Goal: Task Accomplishment & Management: Complete application form

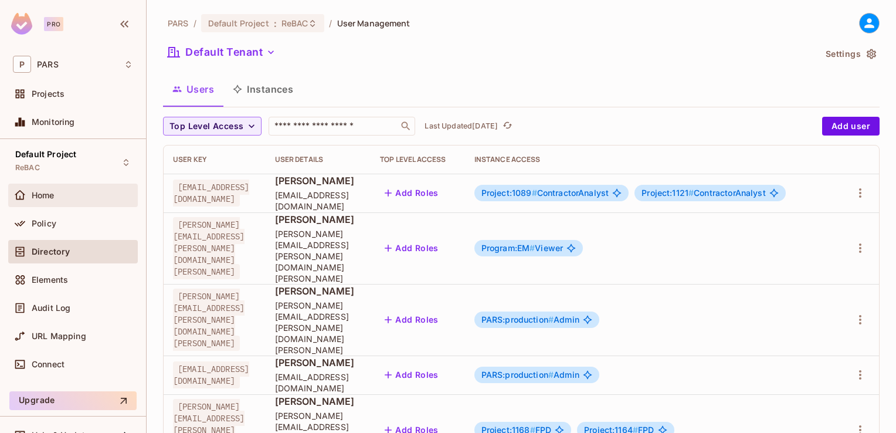
click at [64, 197] on div "Home" at bounding box center [82, 195] width 101 height 9
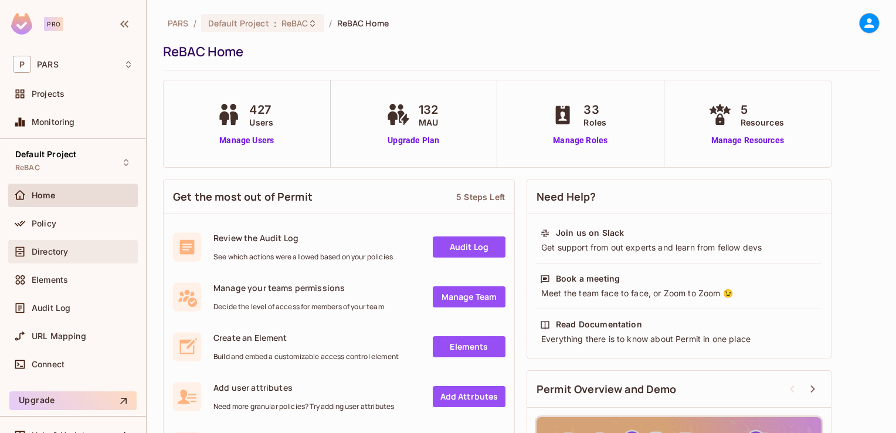
click at [50, 247] on span "Directory" at bounding box center [50, 251] width 36 height 9
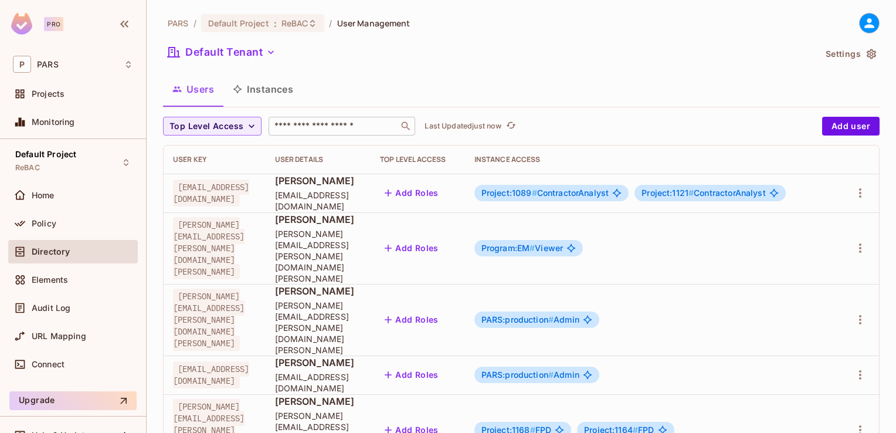
click at [290, 127] on input "text" at bounding box center [333, 126] width 123 height 12
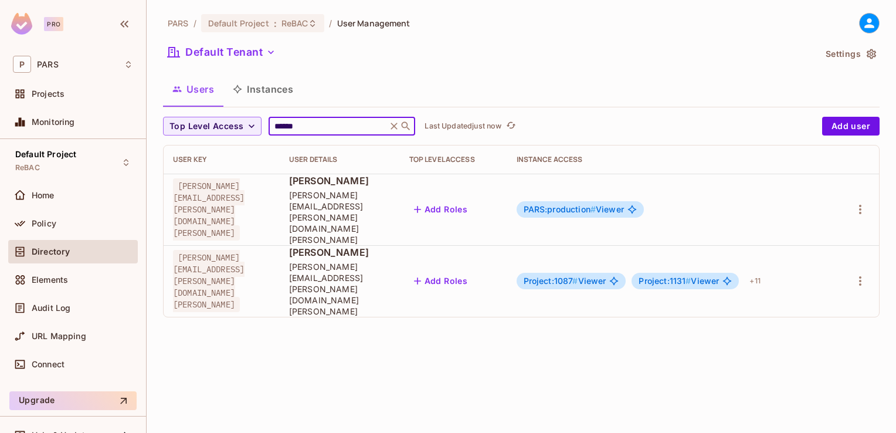
type input "******"
click at [398, 126] on icon at bounding box center [394, 126] width 7 height 7
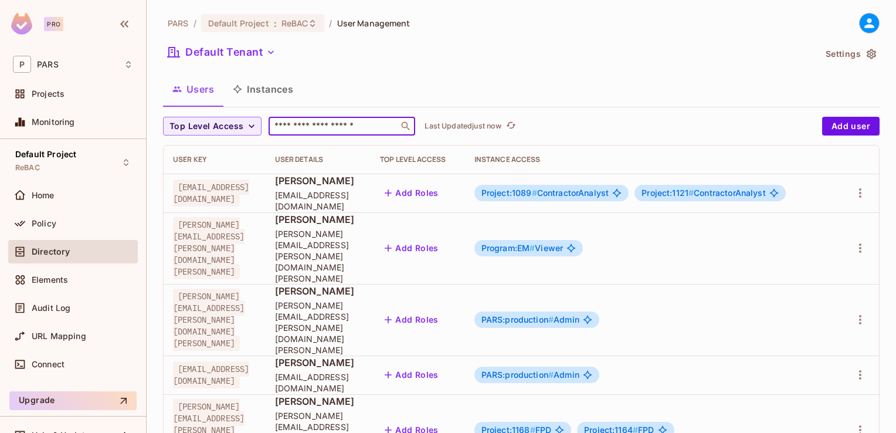
click at [340, 123] on input "text" at bounding box center [333, 126] width 123 height 12
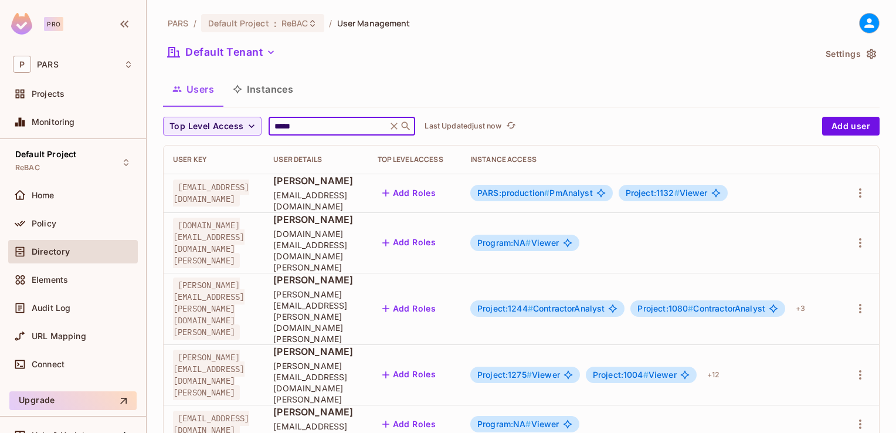
type input "*****"
click at [514, 81] on div "Users Instances" at bounding box center [521, 88] width 717 height 29
click at [396, 128] on icon at bounding box center [394, 126] width 12 height 12
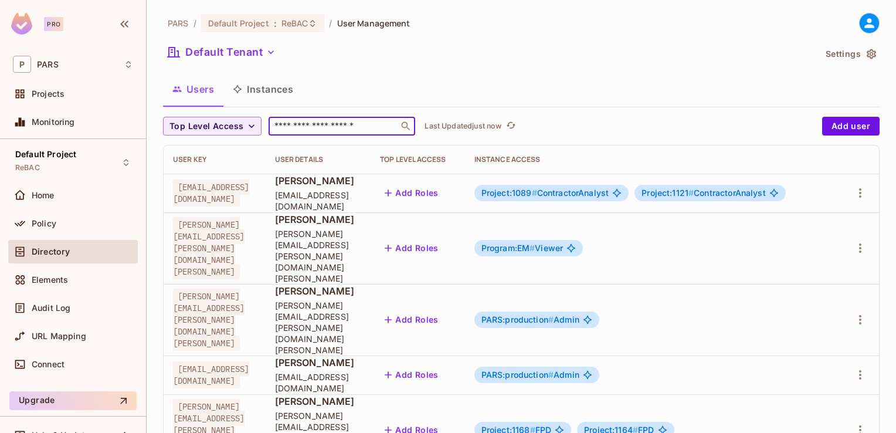
click at [340, 128] on input "text" at bounding box center [333, 126] width 123 height 12
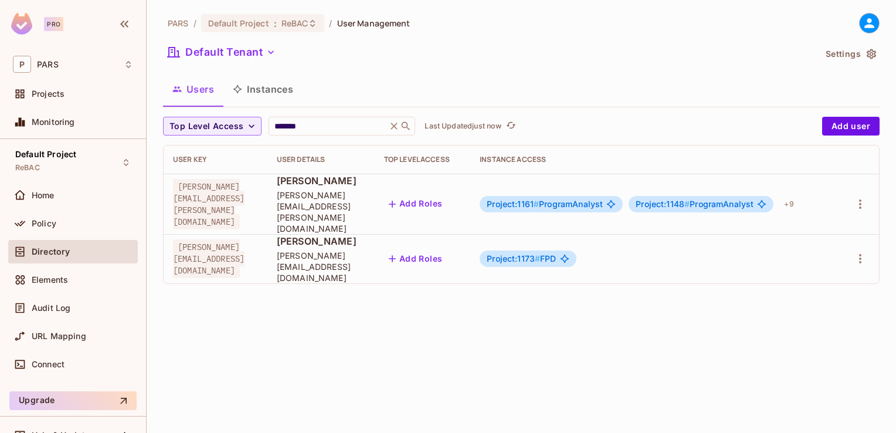
click at [411, 58] on div "Default Tenant" at bounding box center [489, 54] width 652 height 22
click at [337, 127] on input "*******" at bounding box center [327, 126] width 111 height 12
click at [348, 62] on div "Default Tenant" at bounding box center [489, 54] width 652 height 22
click at [320, 128] on input "*******" at bounding box center [327, 126] width 111 height 12
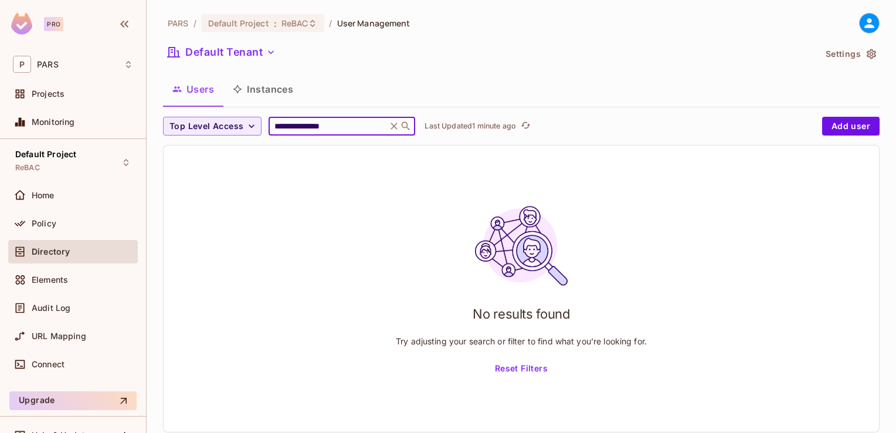
click at [304, 127] on input "**********" at bounding box center [327, 126] width 111 height 12
click at [336, 124] on input "**********" at bounding box center [327, 126] width 111 height 12
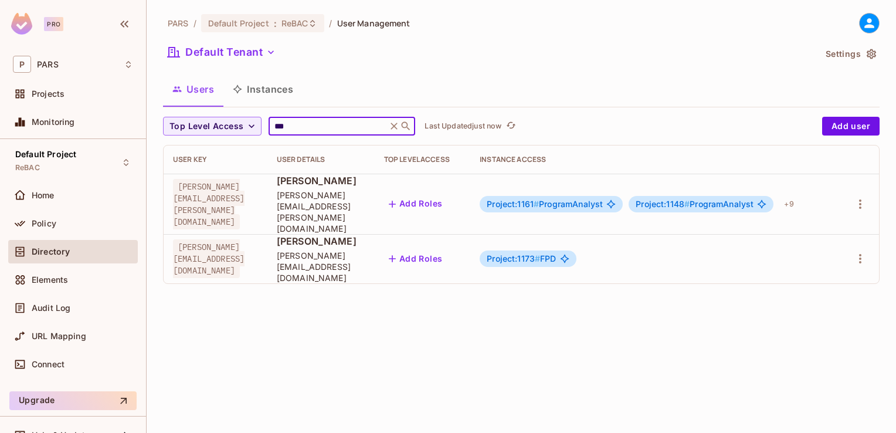
type input "***"
click at [466, 319] on div "PARS / Default Project : ReBAC / User Management Default Tenant Settings Users …" at bounding box center [522, 216] width 750 height 433
click at [400, 128] on icon at bounding box center [394, 126] width 12 height 12
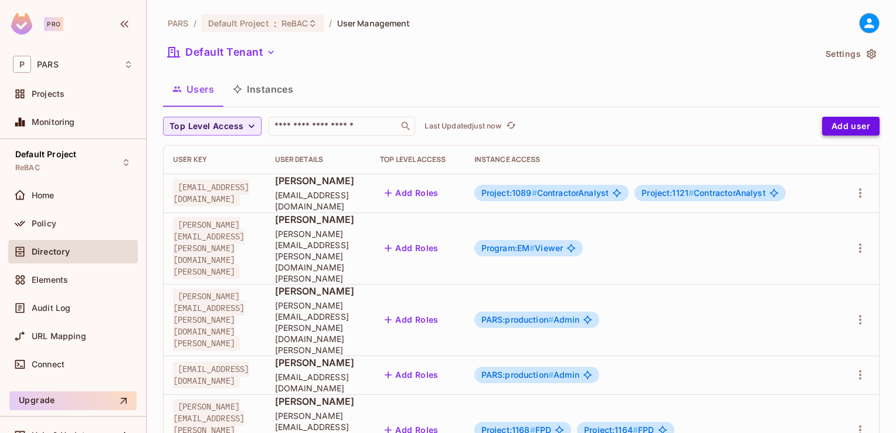
click at [848, 124] on button "Add user" at bounding box center [850, 126] width 57 height 19
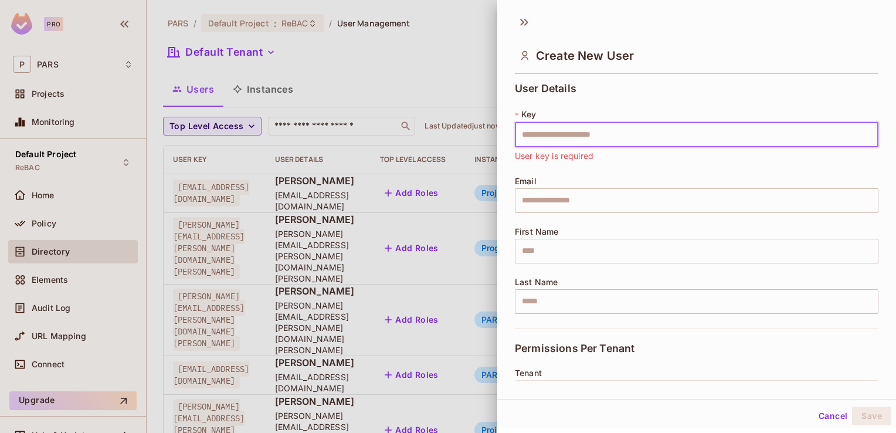
click at [538, 137] on input "text" at bounding box center [697, 135] width 364 height 25
paste input "**********"
type input "**********"
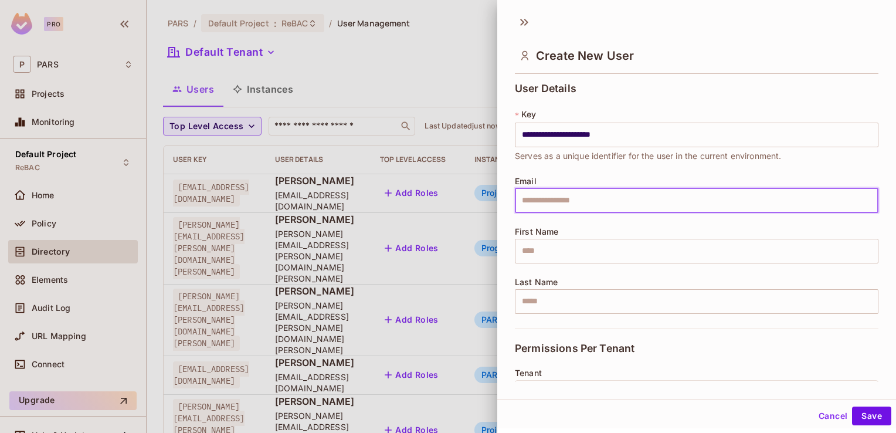
click at [523, 201] on input "text" at bounding box center [697, 200] width 364 height 25
paste input "**********"
type input "**********"
click at [532, 248] on input "text" at bounding box center [697, 251] width 364 height 25
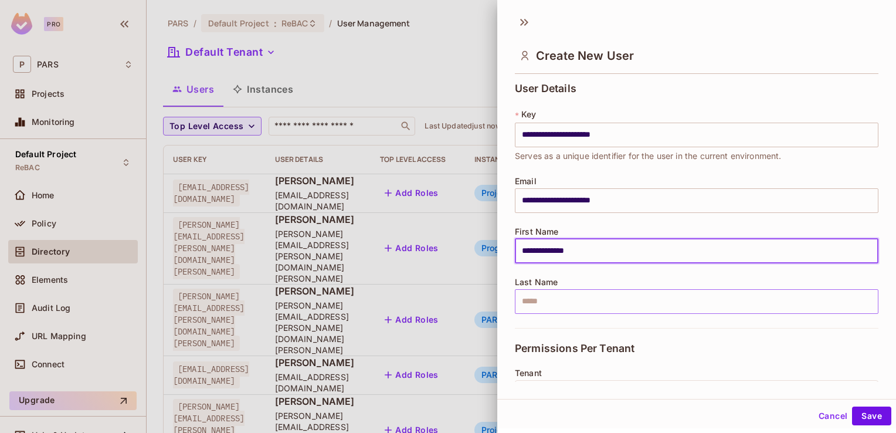
type input "**********"
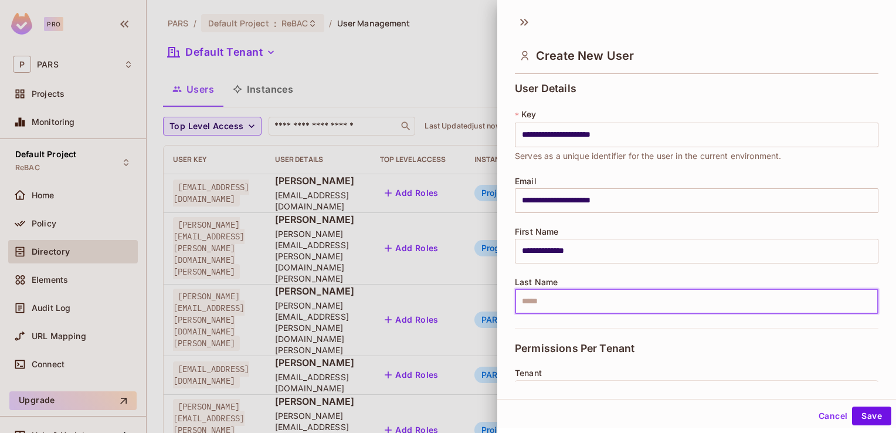
click at [535, 302] on input "text" at bounding box center [697, 301] width 364 height 25
type input "*******"
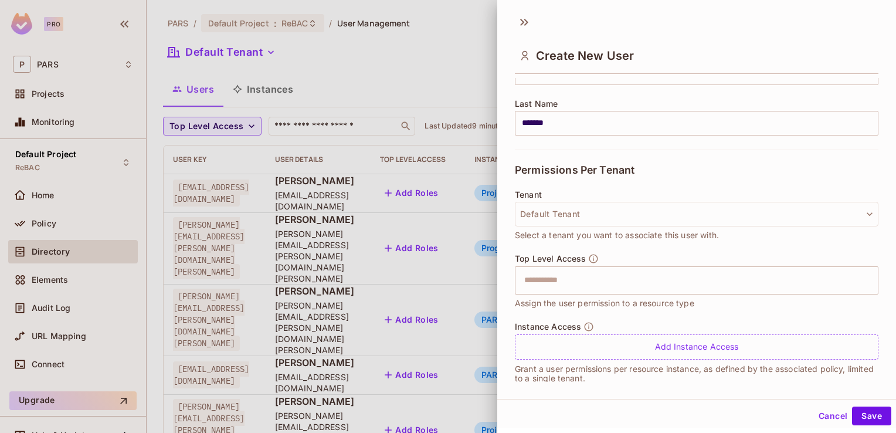
scroll to position [190, 0]
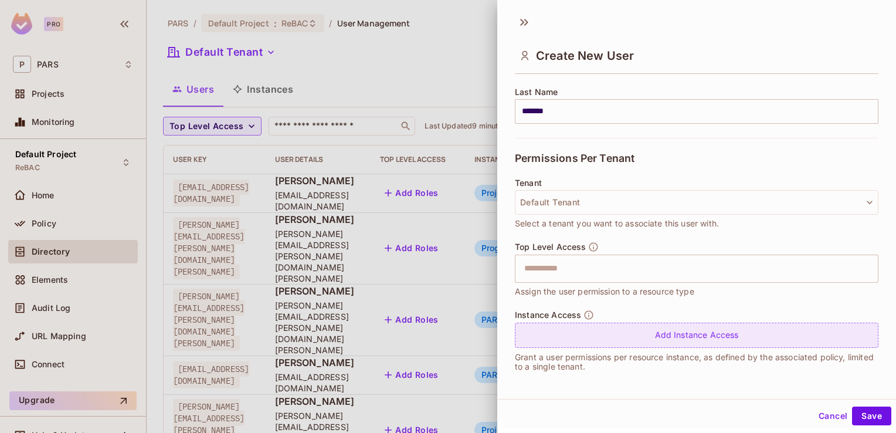
click at [691, 338] on div "Add Instance Access" at bounding box center [697, 335] width 364 height 25
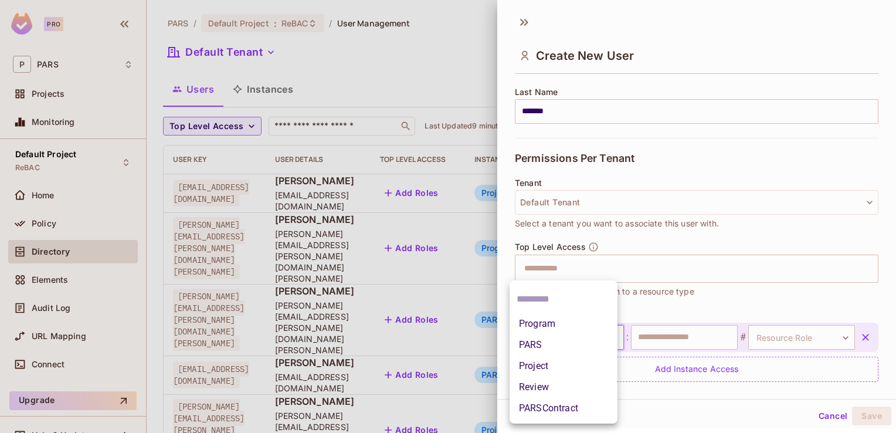
click at [610, 336] on body "Pro P PARS Projects Monitoring Default Project ReBAC Home Policy Directory Elem…" at bounding box center [448, 216] width 896 height 433
click at [579, 367] on li "Project" at bounding box center [564, 365] width 108 height 21
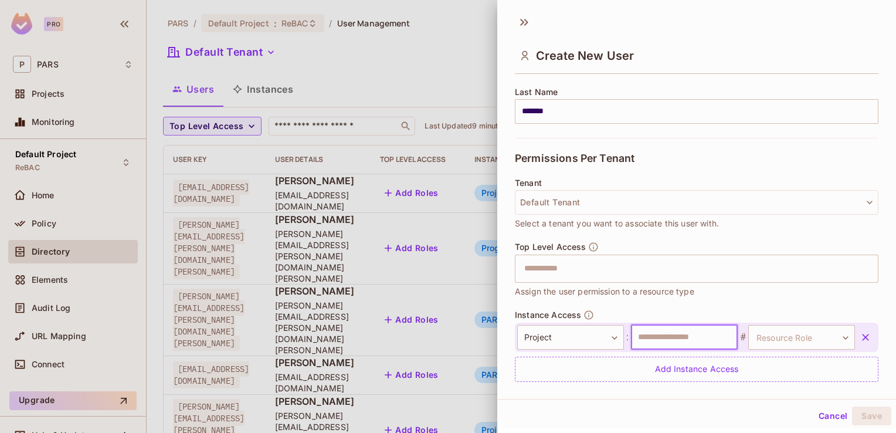
click at [652, 331] on input "text" at bounding box center [684, 337] width 107 height 25
type input "***"
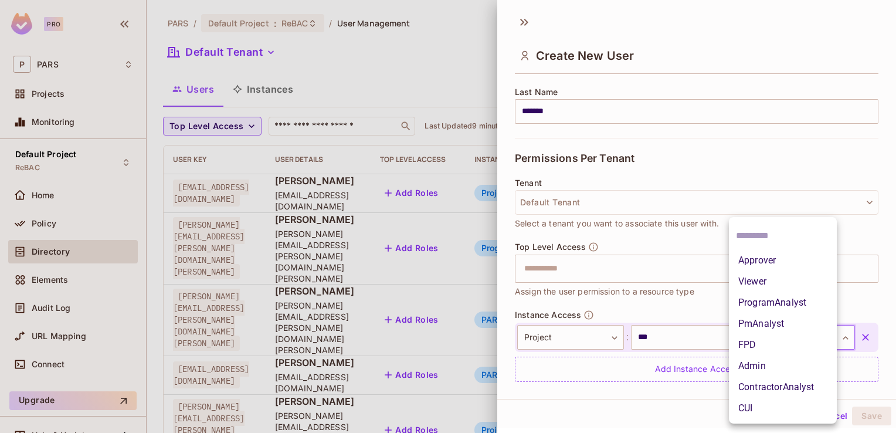
click at [825, 332] on body "Pro P PARS Projects Monitoring Default Project ReBAC Home Policy Directory Elem…" at bounding box center [448, 216] width 896 height 433
click at [793, 280] on li "Viewer" at bounding box center [783, 281] width 108 height 21
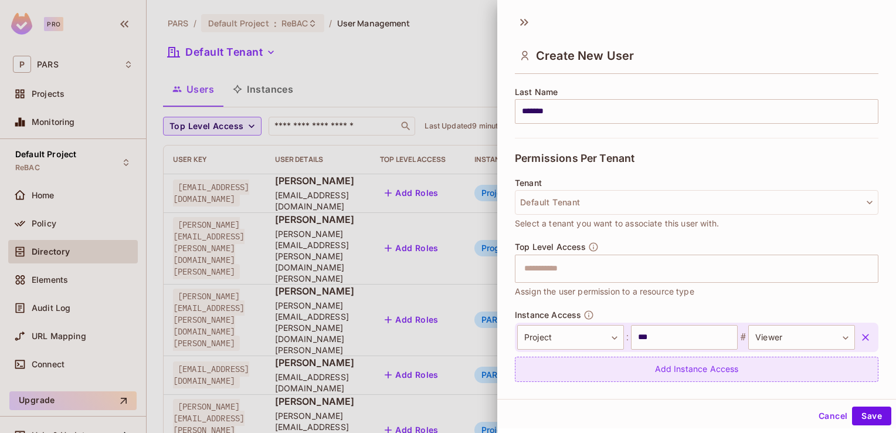
click at [700, 370] on div "Add Instance Access" at bounding box center [697, 369] width 364 height 25
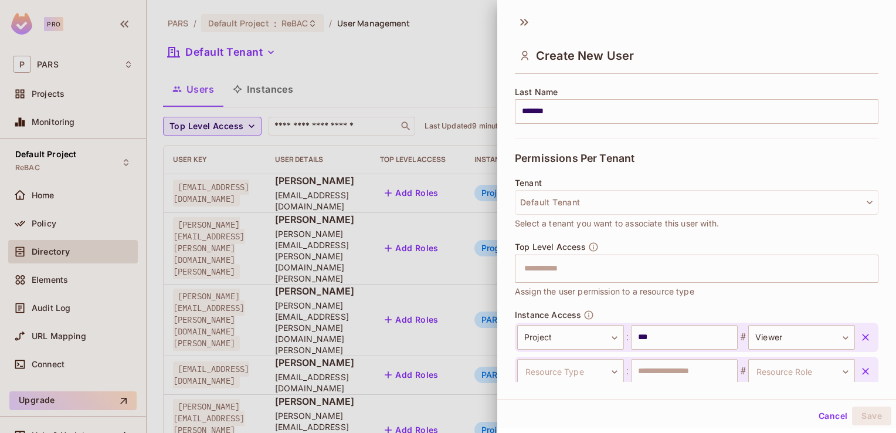
scroll to position [191, 0]
click at [609, 368] on body "Pro P PARS Projects Monitoring Default Project ReBAC Home Policy Directory Elem…" at bounding box center [448, 216] width 896 height 433
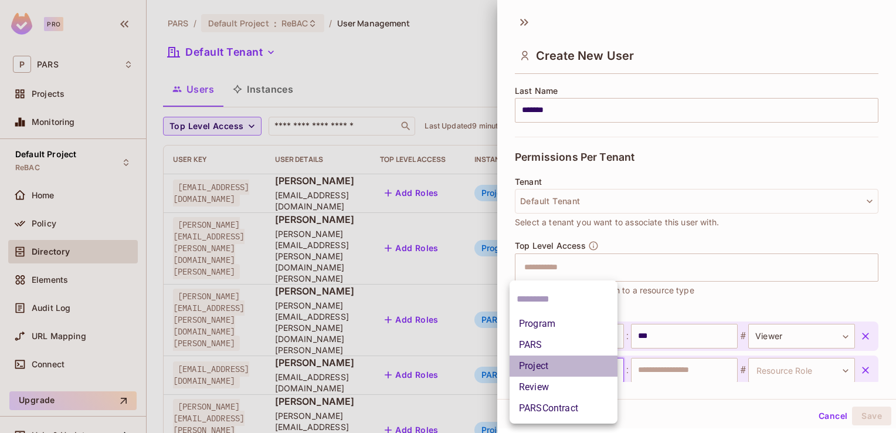
click at [588, 358] on li "Project" at bounding box center [564, 365] width 108 height 21
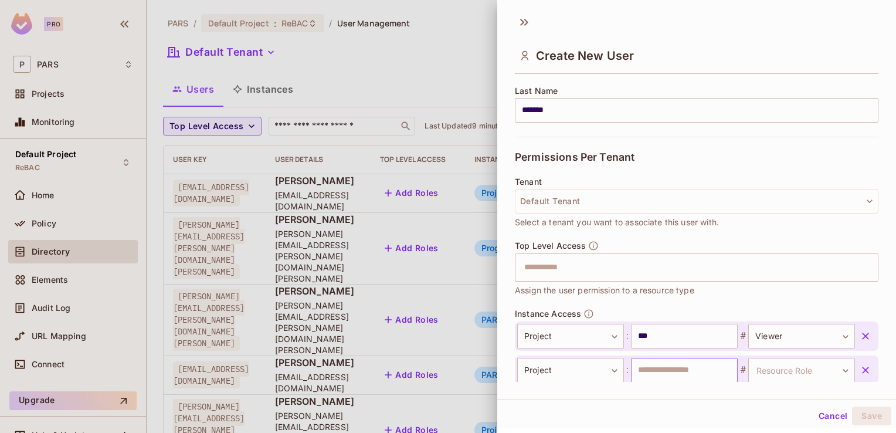
click at [663, 371] on input "text" at bounding box center [684, 370] width 107 height 25
type input "****"
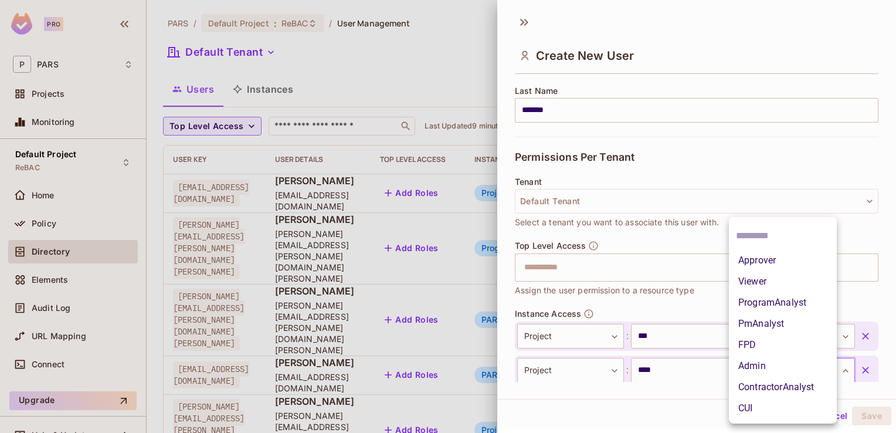
click at [831, 370] on body "Pro P PARS Projects Monitoring Default Project ReBAC Home Policy Directory Elem…" at bounding box center [448, 216] width 896 height 433
click at [801, 280] on li "Viewer" at bounding box center [783, 281] width 108 height 21
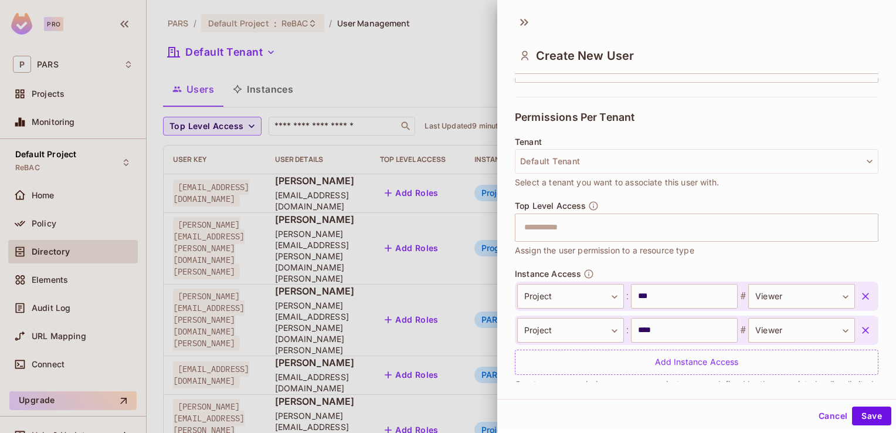
scroll to position [238, 0]
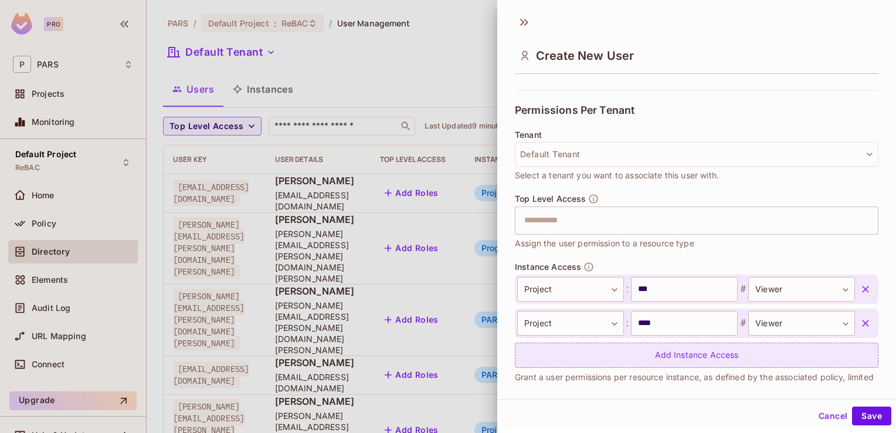
click at [724, 357] on div "Add Instance Access" at bounding box center [697, 355] width 364 height 25
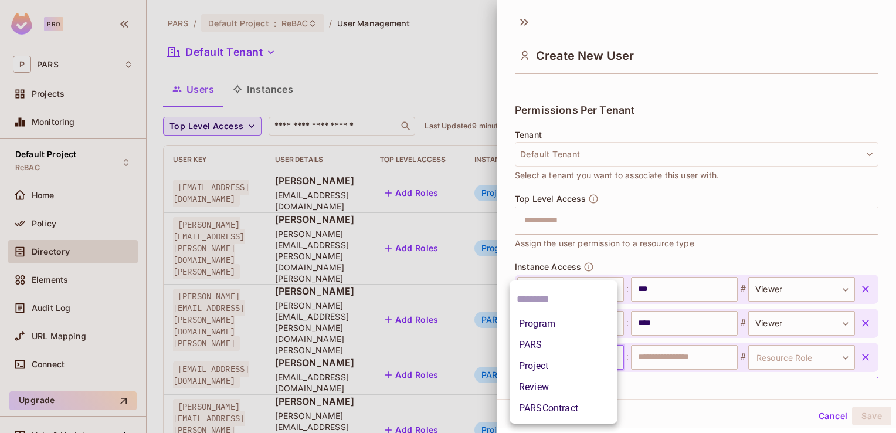
click at [611, 357] on body "Pro P PARS Projects Monitoring Default Project ReBAC Home Policy Directory Elem…" at bounding box center [448, 216] width 896 height 433
click at [578, 364] on li "Project" at bounding box center [564, 365] width 108 height 21
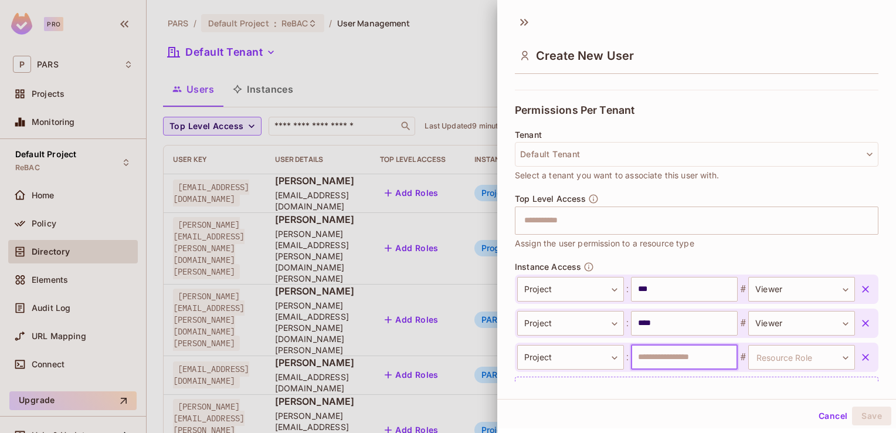
click at [638, 351] on input "text" at bounding box center [684, 357] width 107 height 25
type input "****"
click at [823, 355] on body "Pro P PARS Projects Monitoring Default Project ReBAC Home Policy Directory Elem…" at bounding box center [448, 216] width 896 height 433
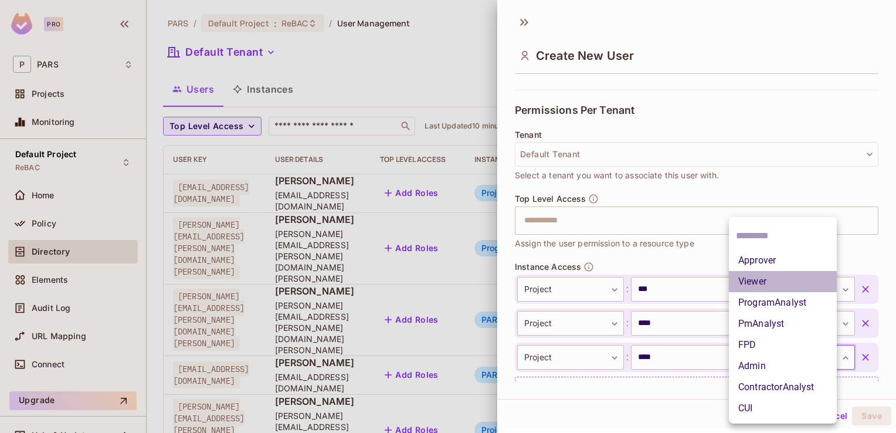
click at [781, 277] on li "Viewer" at bounding box center [783, 281] width 108 height 21
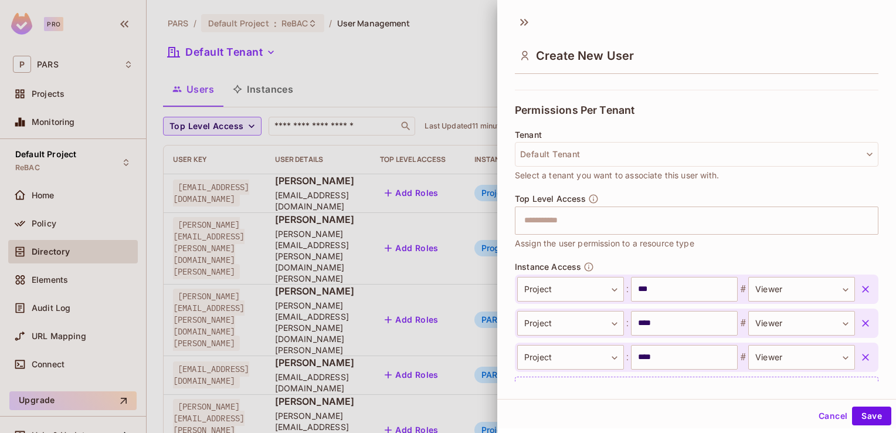
scroll to position [293, 0]
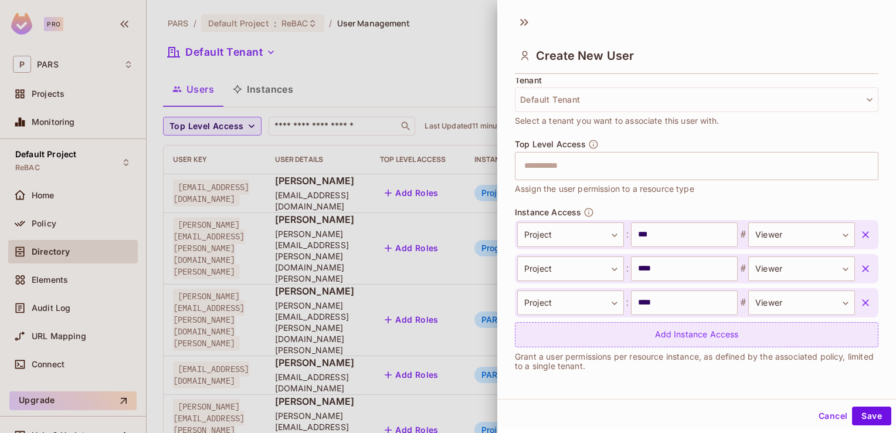
click at [678, 328] on div "Add Instance Access" at bounding box center [697, 334] width 364 height 25
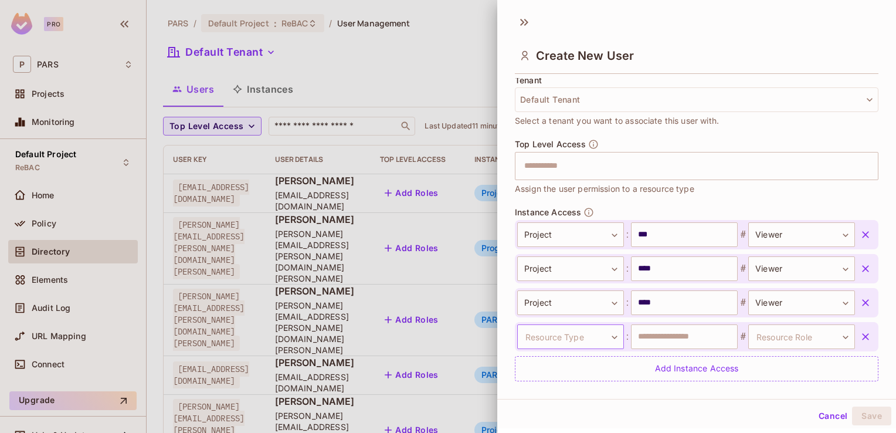
click at [605, 336] on body "Pro P PARS Projects Monitoring Default Project ReBAC Home Policy Directory Elem…" at bounding box center [448, 216] width 896 height 433
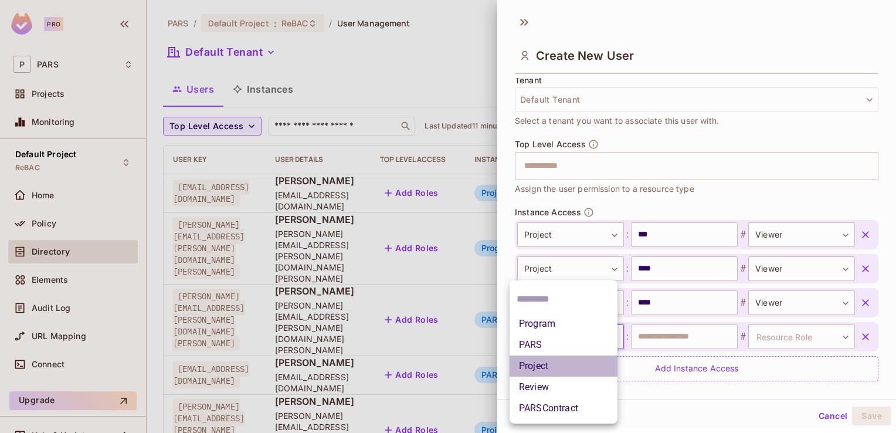
click at [583, 366] on li "Project" at bounding box center [564, 365] width 108 height 21
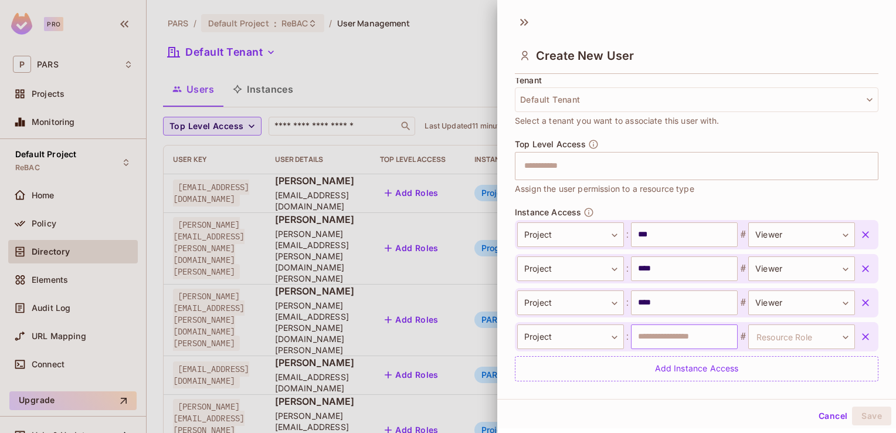
click at [644, 340] on input "text" at bounding box center [684, 336] width 107 height 25
type input "****"
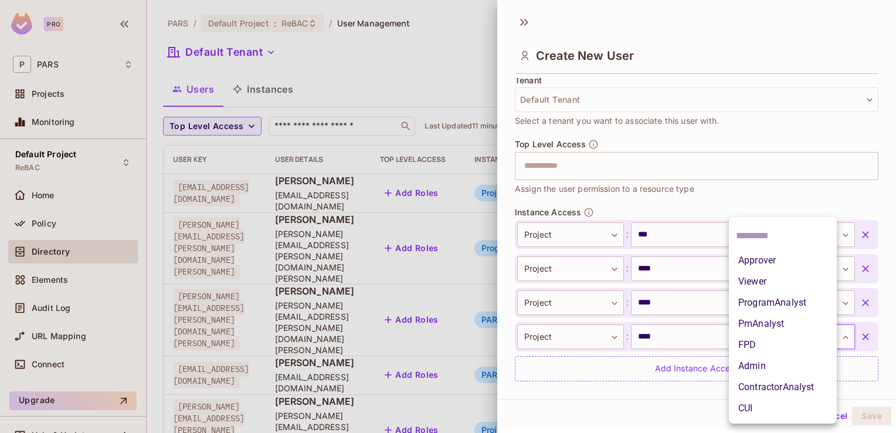
click at [826, 339] on body "Pro P PARS Projects Monitoring Default Project ReBAC Home Policy Directory Elem…" at bounding box center [448, 216] width 896 height 433
click at [791, 284] on li "Viewer" at bounding box center [783, 281] width 108 height 21
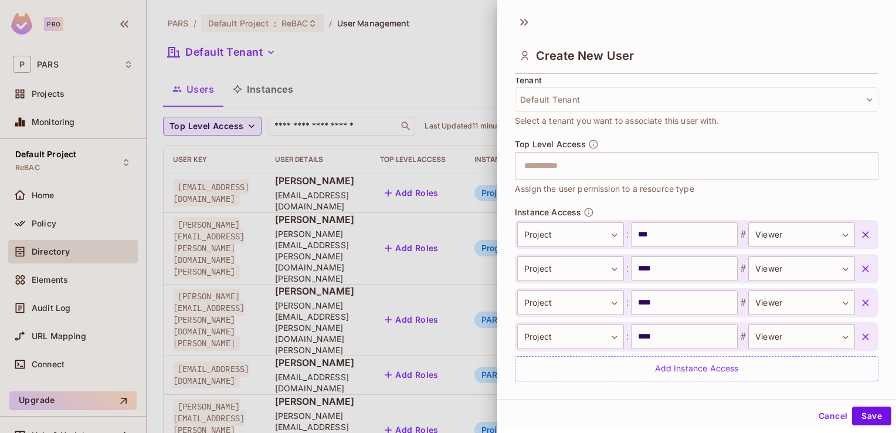
scroll to position [326, 0]
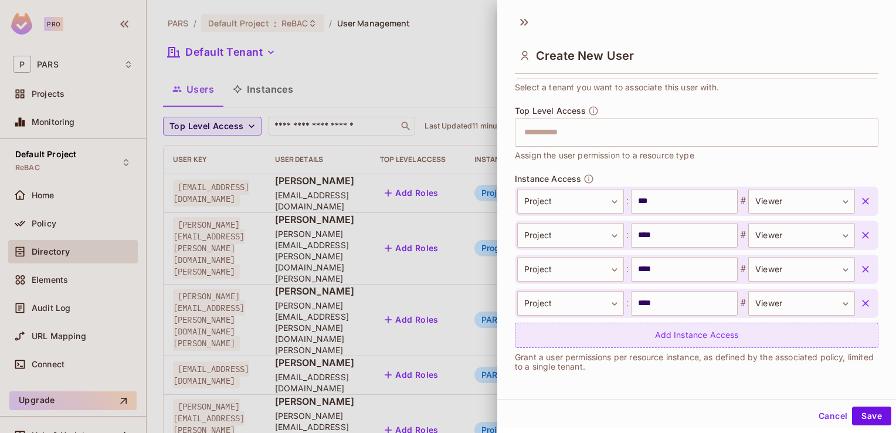
click at [698, 339] on div "Add Instance Access" at bounding box center [697, 335] width 364 height 25
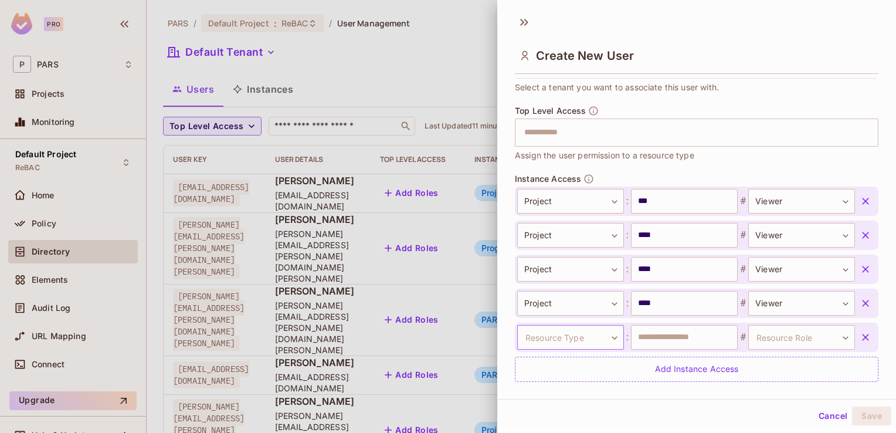
click at [608, 336] on body "Pro P PARS Projects Monitoring Default Project ReBAC Home Policy Directory Elem…" at bounding box center [448, 216] width 896 height 433
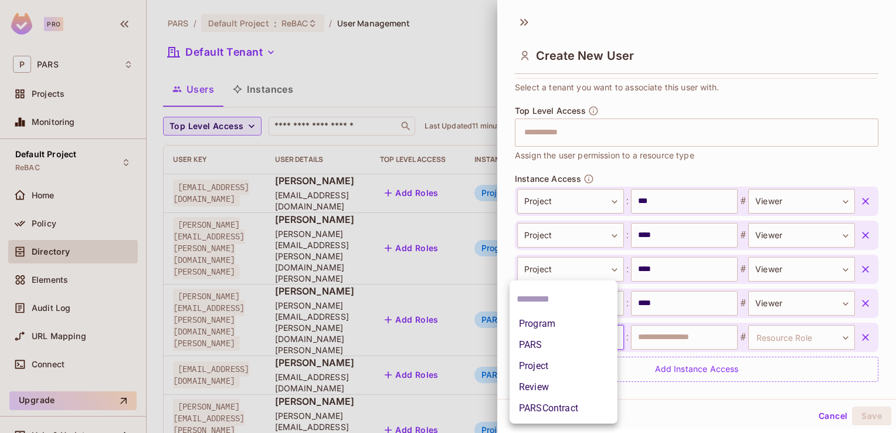
click at [569, 367] on li "Project" at bounding box center [564, 365] width 108 height 21
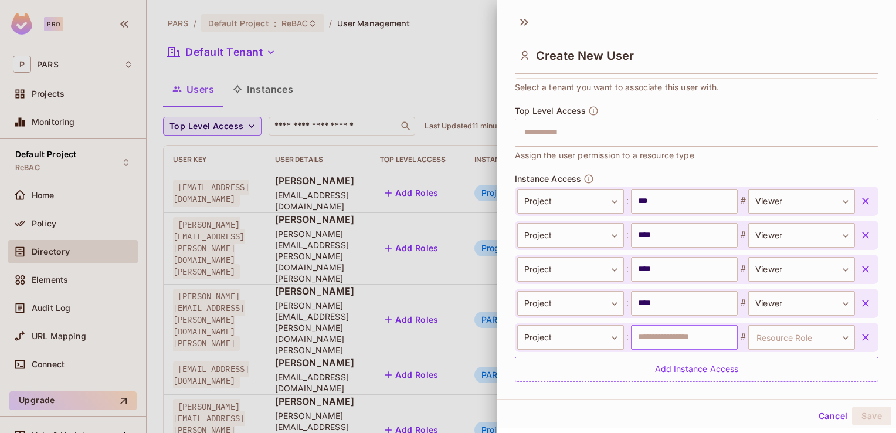
click at [662, 334] on input "text" at bounding box center [684, 337] width 107 height 25
type input "****"
click at [834, 332] on body "Pro P PARS Projects Monitoring Default Project ReBAC Home Policy Directory Elem…" at bounding box center [448, 216] width 896 height 433
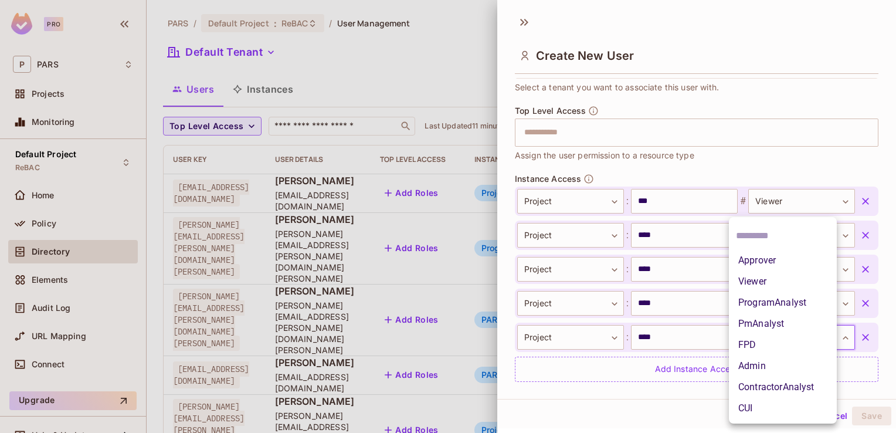
click at [810, 276] on li "Viewer" at bounding box center [783, 281] width 108 height 21
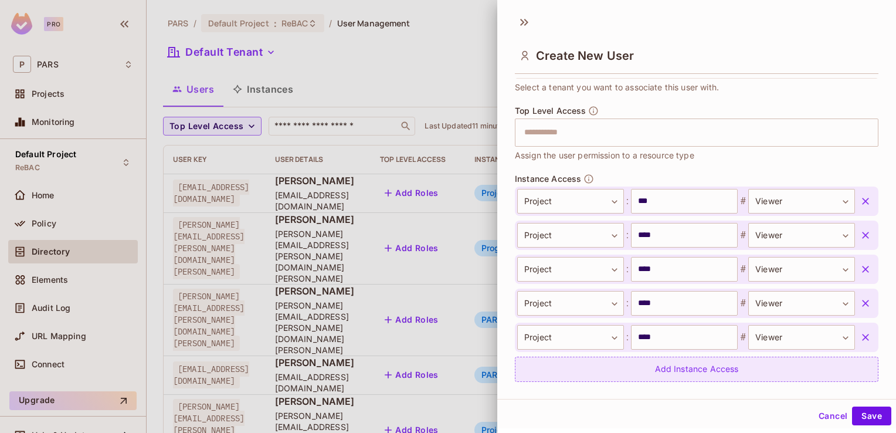
click at [734, 364] on div "Add Instance Access" at bounding box center [697, 369] width 364 height 25
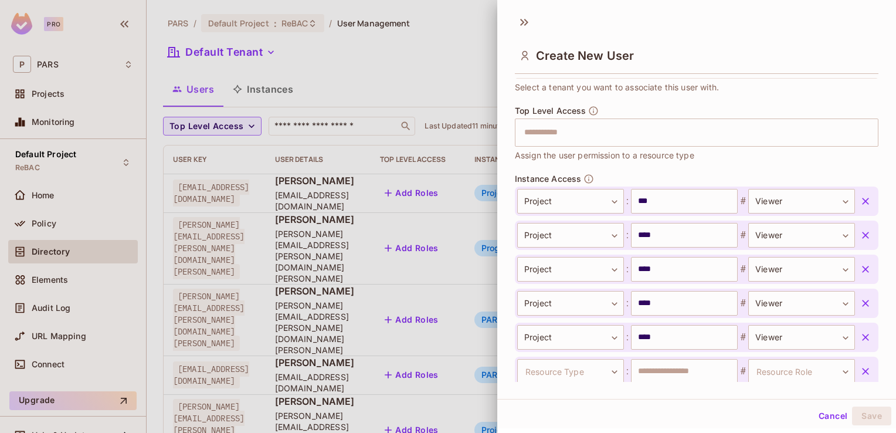
scroll to position [327, 0]
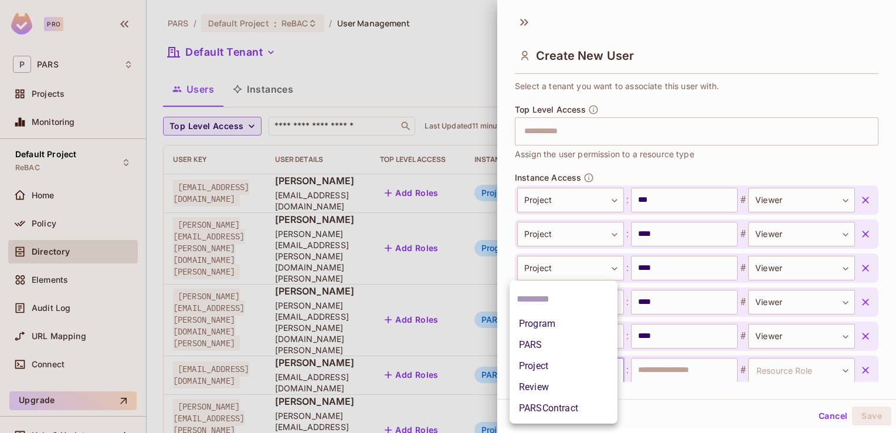
click at [607, 365] on body "Pro P PARS Projects Monitoring Default Project ReBAC Home Policy Directory Elem…" at bounding box center [448, 216] width 896 height 433
click at [570, 360] on li "Project" at bounding box center [564, 365] width 108 height 21
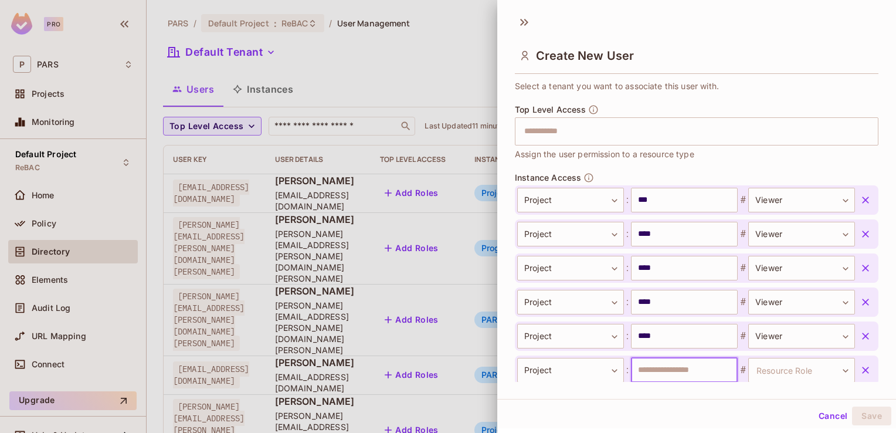
click at [652, 368] on input "text" at bounding box center [684, 370] width 107 height 25
type input "****"
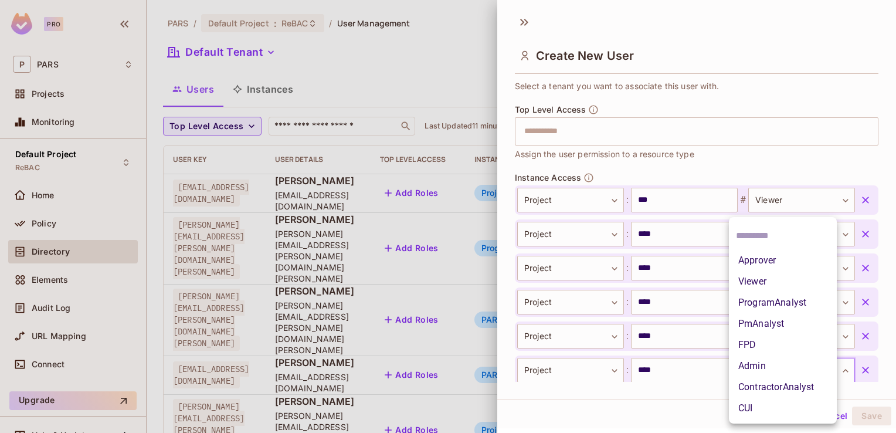
click at [831, 371] on body "Pro P PARS Projects Monitoring Default Project ReBAC Home Policy Directory Elem…" at bounding box center [448, 216] width 896 height 433
click at [802, 287] on li "Viewer" at bounding box center [783, 281] width 108 height 21
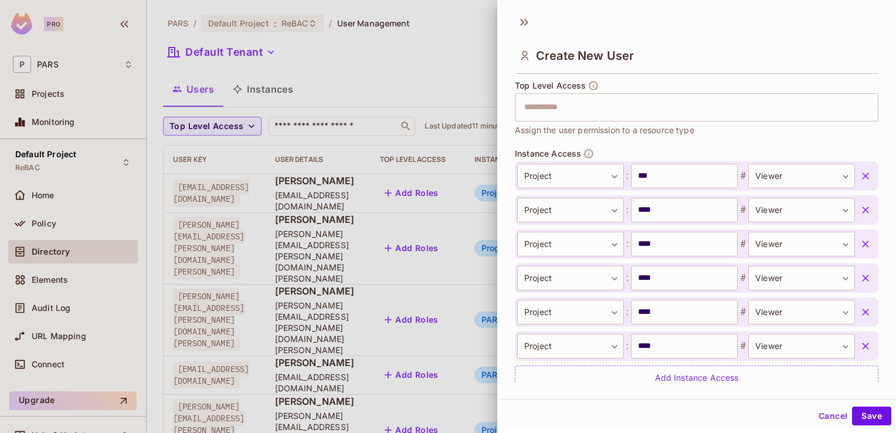
scroll to position [374, 0]
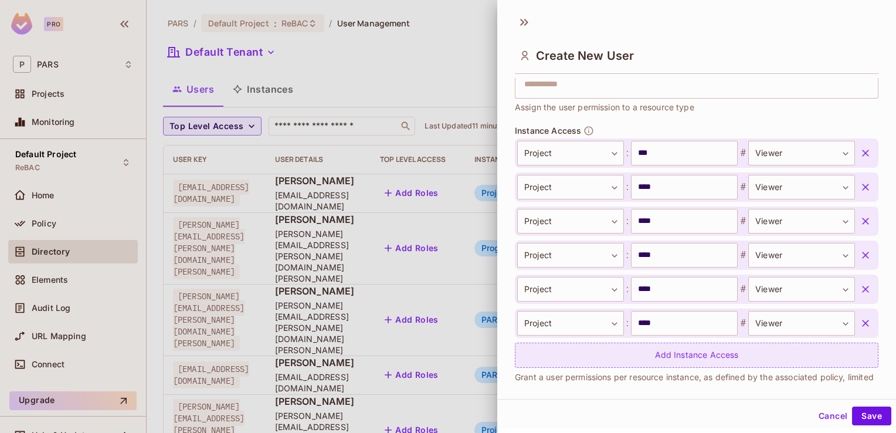
click at [713, 353] on div "Add Instance Access" at bounding box center [697, 355] width 364 height 25
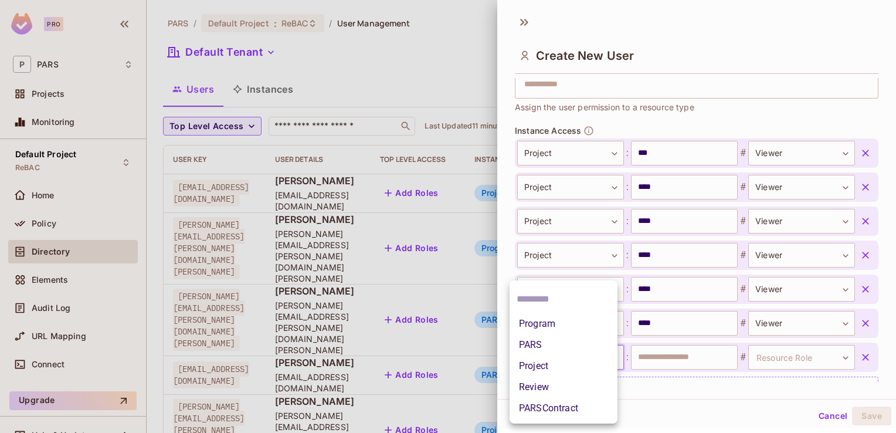
click at [611, 354] on body "Pro P PARS Projects Monitoring Default Project ReBAC Home Policy Directory Elem…" at bounding box center [448, 216] width 896 height 433
click at [586, 365] on li "Project" at bounding box center [564, 365] width 108 height 21
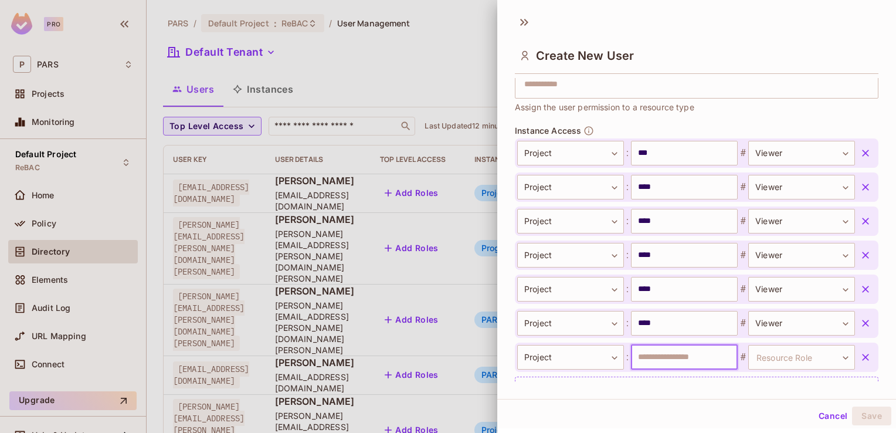
click at [637, 356] on input "text" at bounding box center [684, 357] width 107 height 25
type input "****"
click at [827, 355] on body "Pro P PARS Projects Monitoring Default Project ReBAC Home Policy Directory Elem…" at bounding box center [448, 216] width 896 height 433
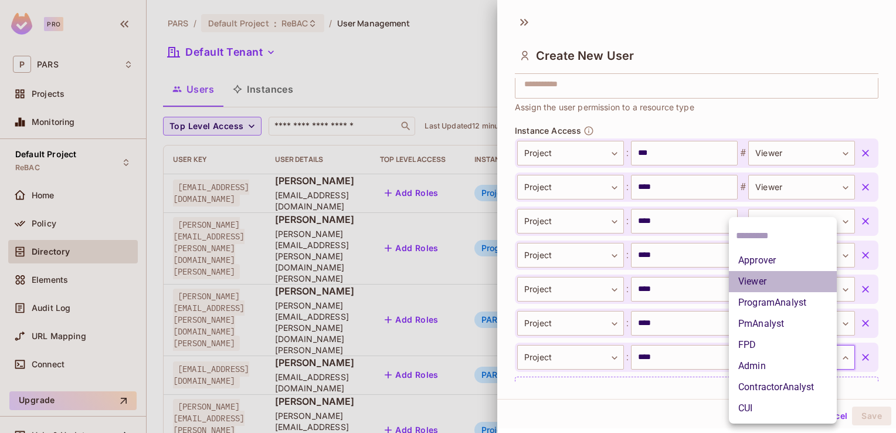
click at [802, 280] on li "Viewer" at bounding box center [783, 281] width 108 height 21
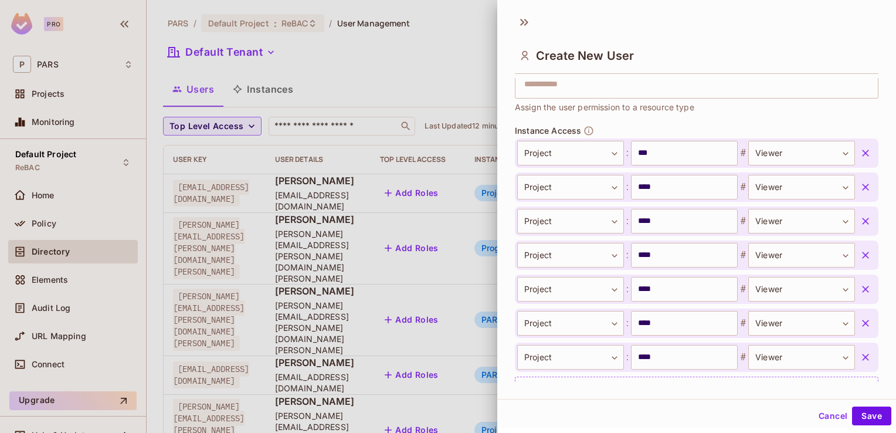
scroll to position [429, 0]
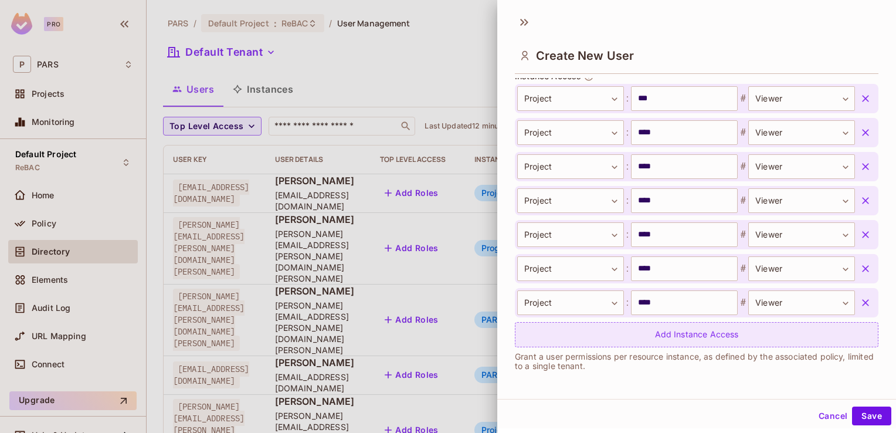
click at [692, 339] on div "Add Instance Access" at bounding box center [697, 334] width 364 height 25
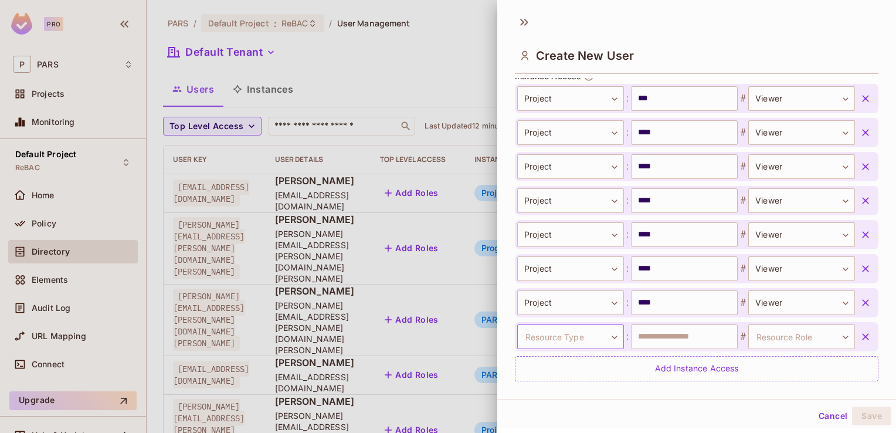
click at [609, 337] on body "Pro P PARS Projects Monitoring Default Project ReBAC Home Policy Directory Elem…" at bounding box center [448, 216] width 896 height 433
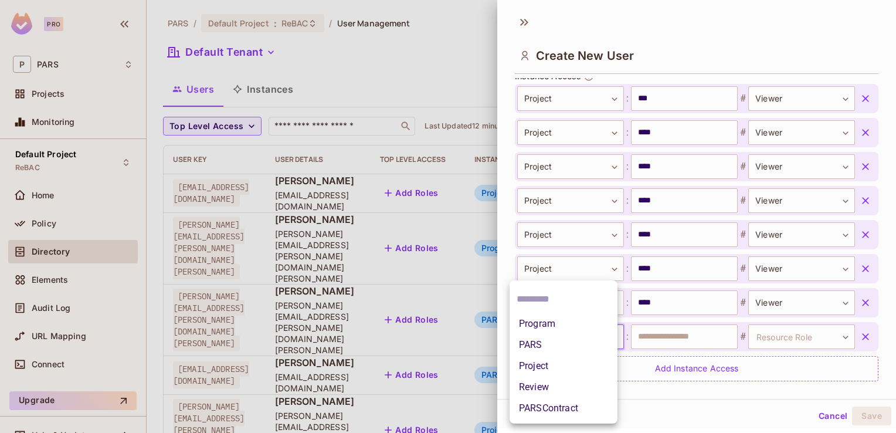
click at [581, 365] on li "Project" at bounding box center [564, 365] width 108 height 21
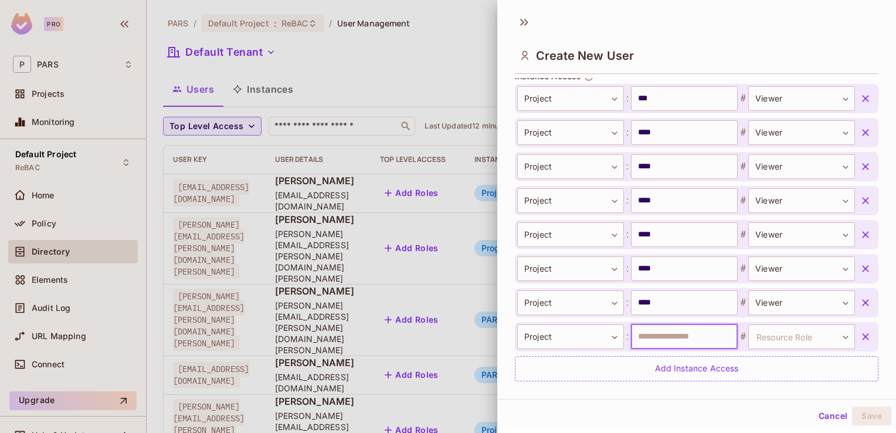
click at [642, 333] on input "text" at bounding box center [684, 336] width 107 height 25
type input "****"
click at [832, 331] on body "Pro P PARS Projects Monitoring Default Project ReBAC Home Policy Directory Elem…" at bounding box center [448, 216] width 896 height 433
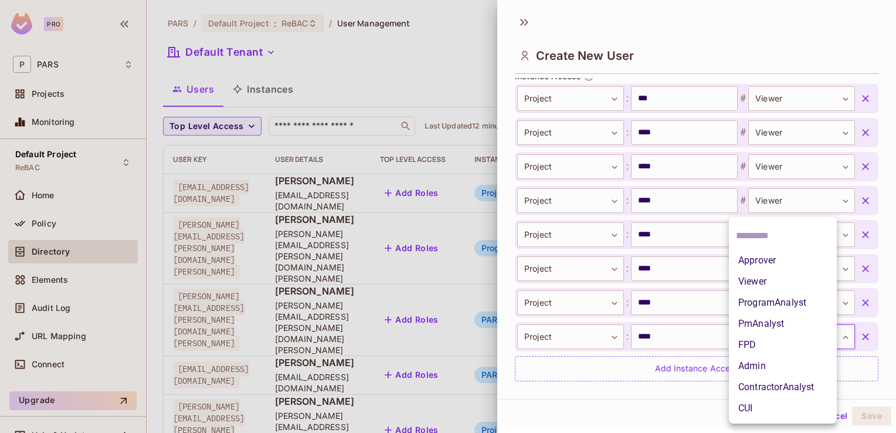
click at [813, 285] on li "Viewer" at bounding box center [783, 281] width 108 height 21
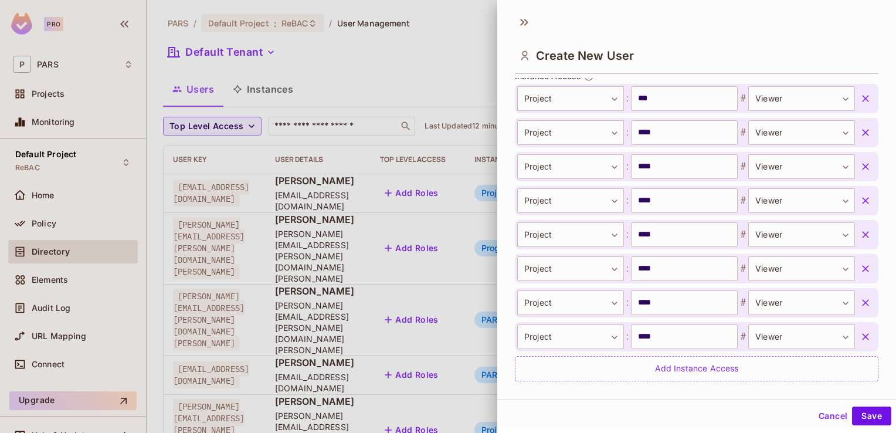
scroll to position [462, 0]
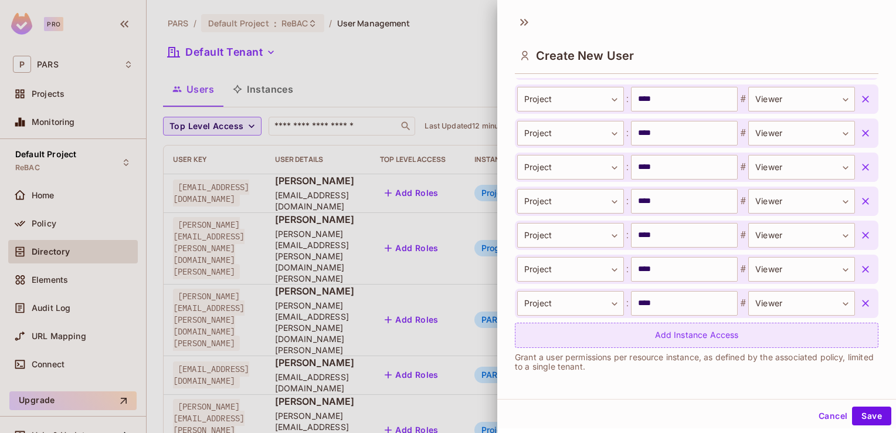
click at [704, 337] on div "Add Instance Access" at bounding box center [697, 335] width 364 height 25
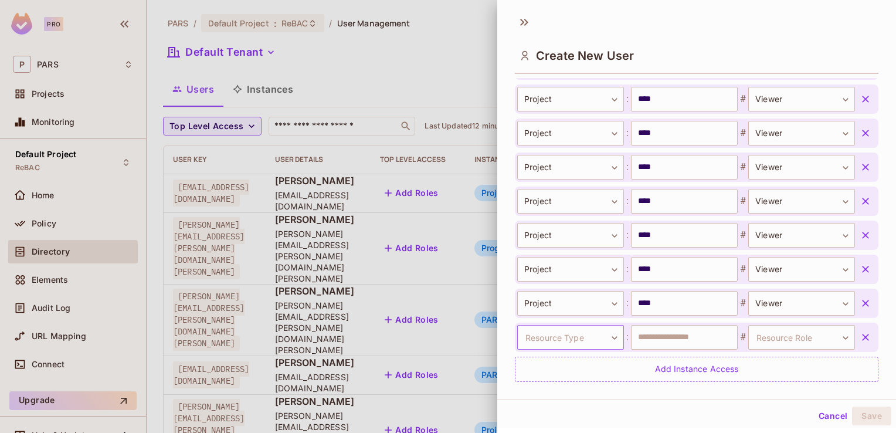
click at [611, 340] on body "Pro P PARS Projects Monitoring Default Project ReBAC Home Policy Directory Elem…" at bounding box center [448, 216] width 896 height 433
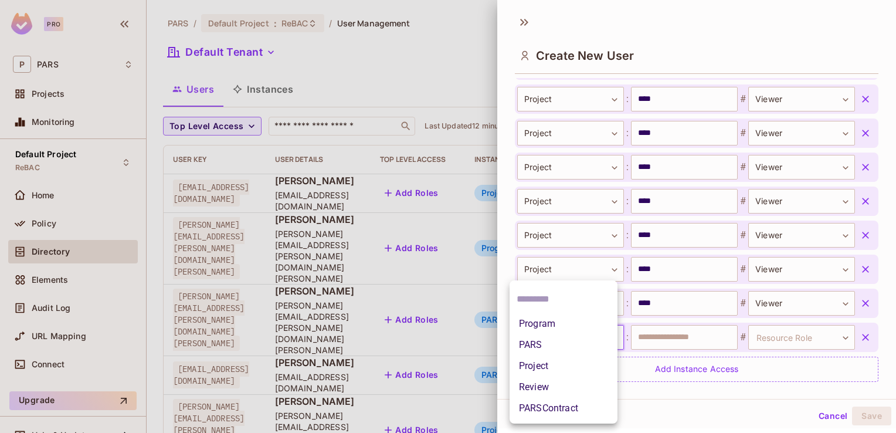
click at [575, 362] on li "Project" at bounding box center [564, 365] width 108 height 21
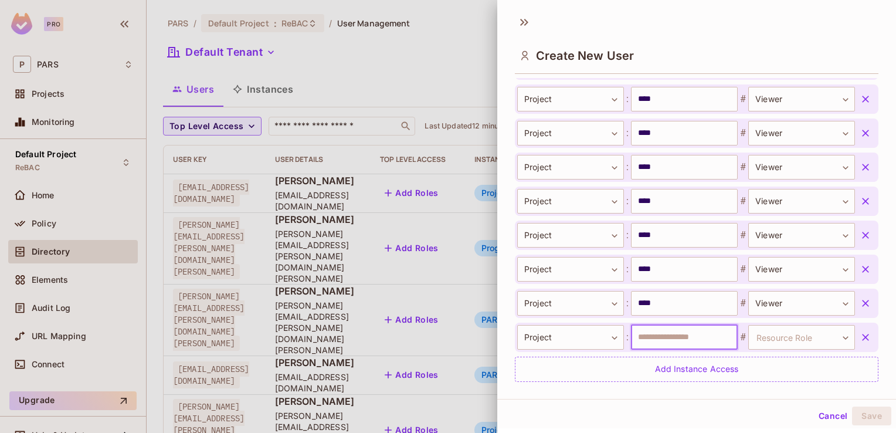
click at [637, 340] on input "text" at bounding box center [684, 337] width 107 height 25
type input "****"
click at [824, 330] on body "Pro P PARS Projects Monitoring Default Project ReBAC Home Policy Directory Elem…" at bounding box center [448, 216] width 896 height 433
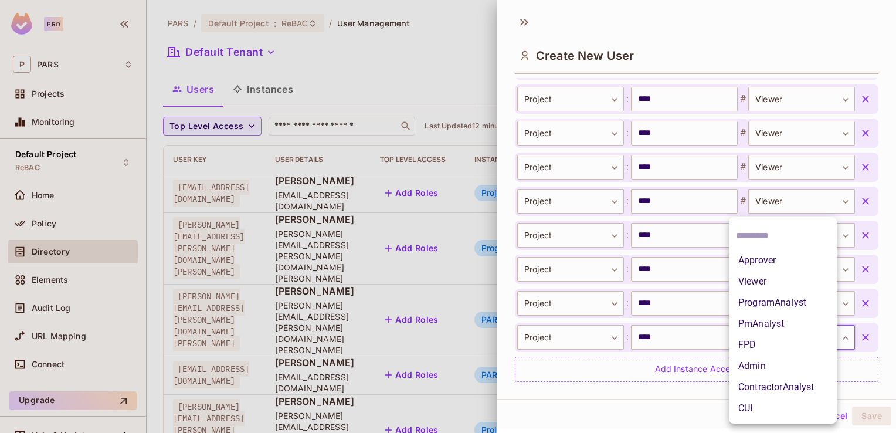
click at [805, 281] on li "Viewer" at bounding box center [783, 281] width 108 height 21
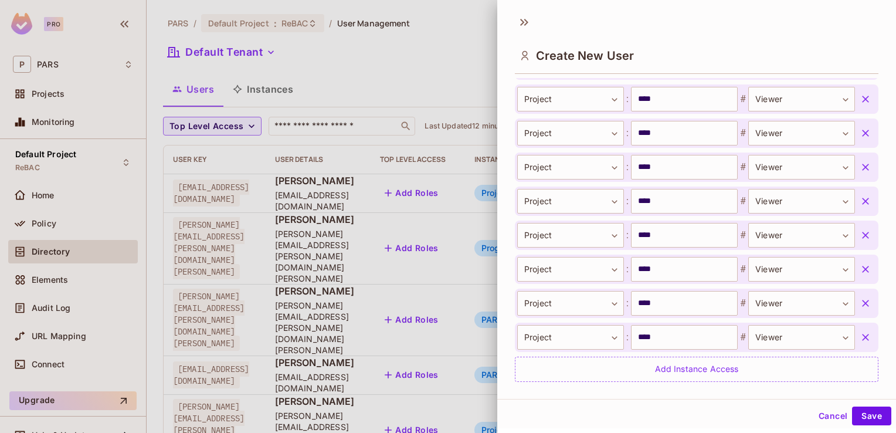
scroll to position [497, 0]
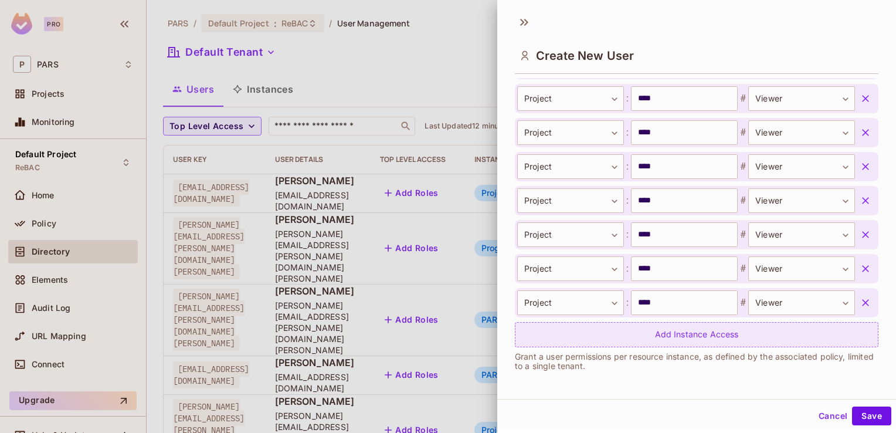
click at [685, 337] on div "Add Instance Access" at bounding box center [697, 334] width 364 height 25
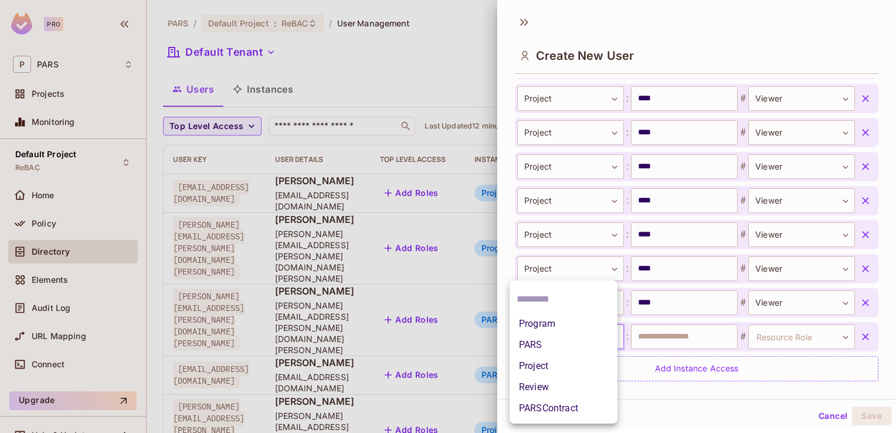
click at [610, 330] on body "Pro P PARS Projects Monitoring Default Project ReBAC Home Policy Directory Elem…" at bounding box center [448, 216] width 896 height 433
click at [581, 360] on li "Project" at bounding box center [564, 365] width 108 height 21
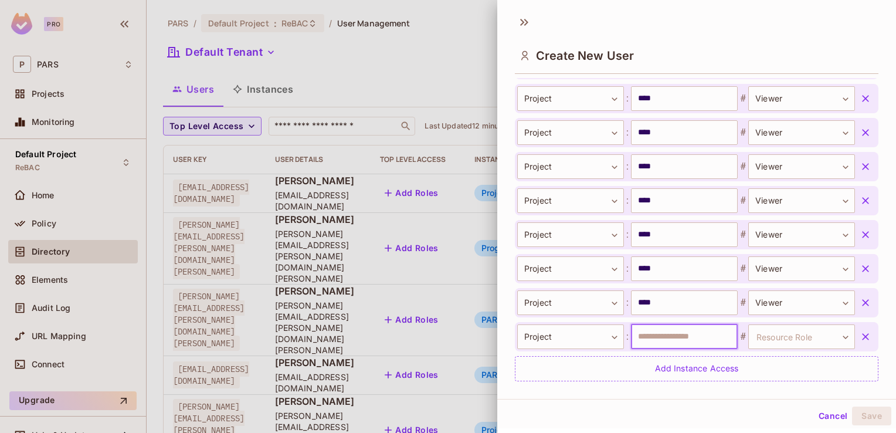
click at [656, 337] on input "text" at bounding box center [684, 336] width 107 height 25
type input "****"
click at [832, 333] on body "Pro P PARS Projects Monitoring Default Project ReBAC Home Policy Directory Elem…" at bounding box center [448, 216] width 896 height 433
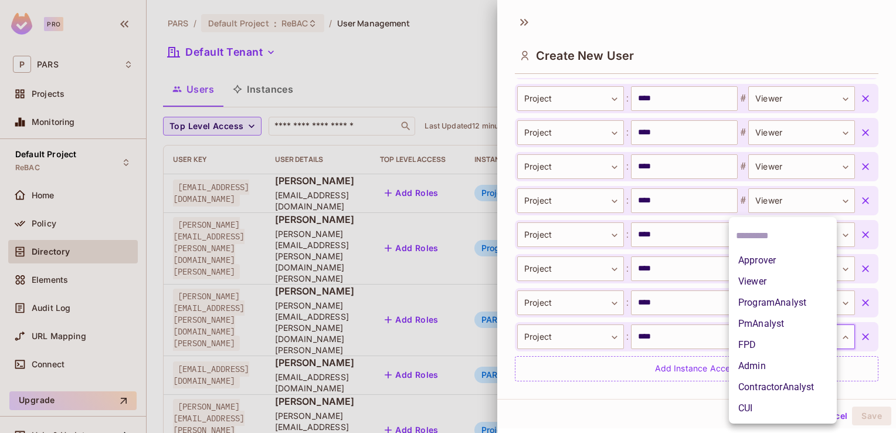
click at [778, 278] on li "Viewer" at bounding box center [783, 281] width 108 height 21
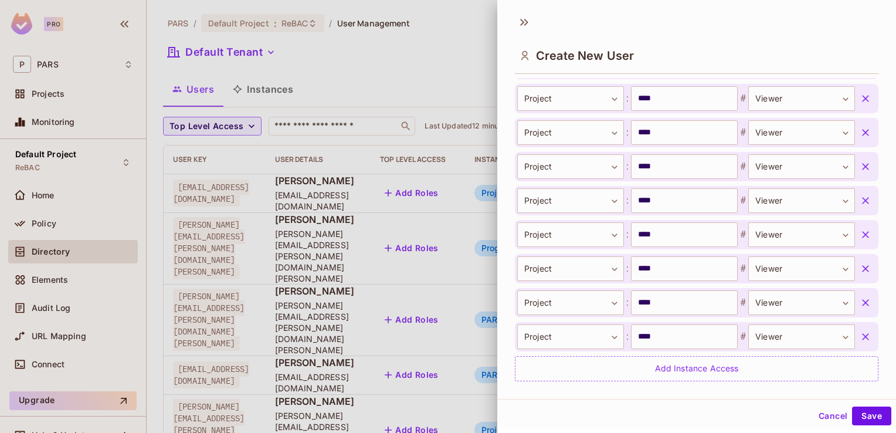
scroll to position [530, 0]
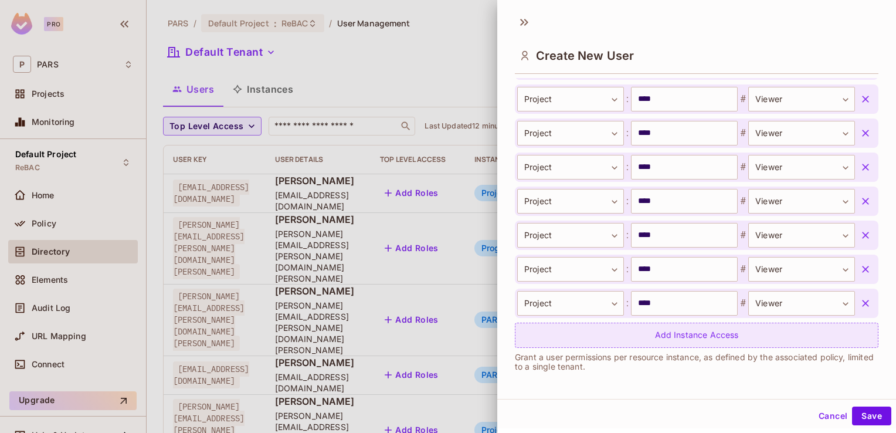
click at [695, 332] on div "Add Instance Access" at bounding box center [697, 335] width 364 height 25
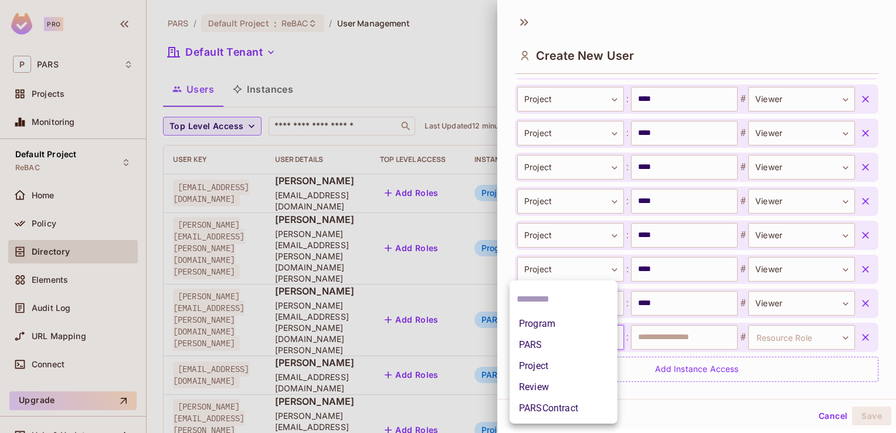
click at [610, 337] on body "Pro P PARS Projects Monitoring Default Project ReBAC Home Policy Directory Elem…" at bounding box center [448, 216] width 896 height 433
click at [570, 360] on li "Project" at bounding box center [564, 365] width 108 height 21
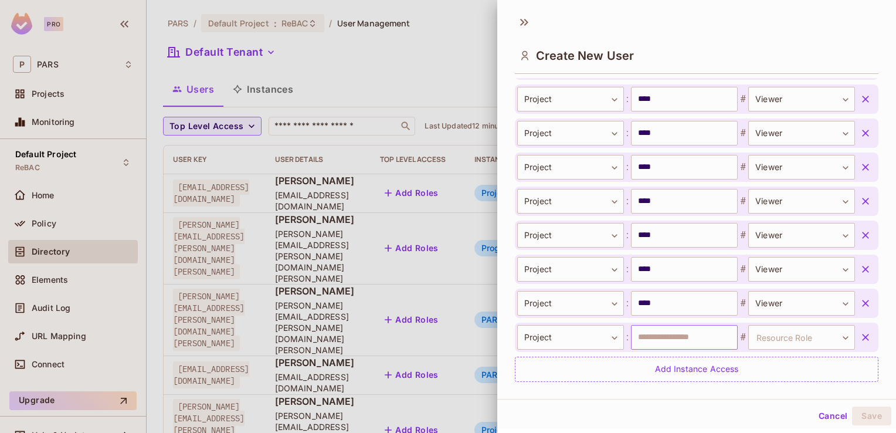
click at [649, 334] on input "text" at bounding box center [684, 337] width 107 height 25
type input "****"
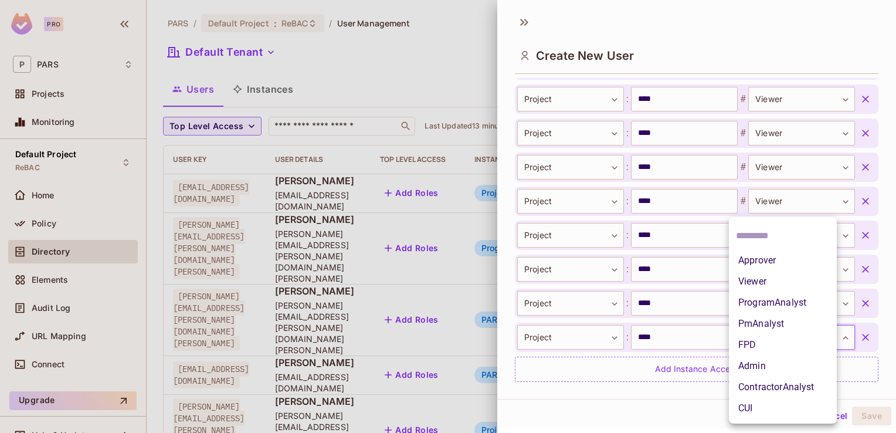
click at [828, 337] on body "Pro P PARS Projects Monitoring Default Project ReBAC Home Policy Directory Elem…" at bounding box center [448, 216] width 896 height 433
click at [787, 274] on li "Viewer" at bounding box center [783, 281] width 108 height 21
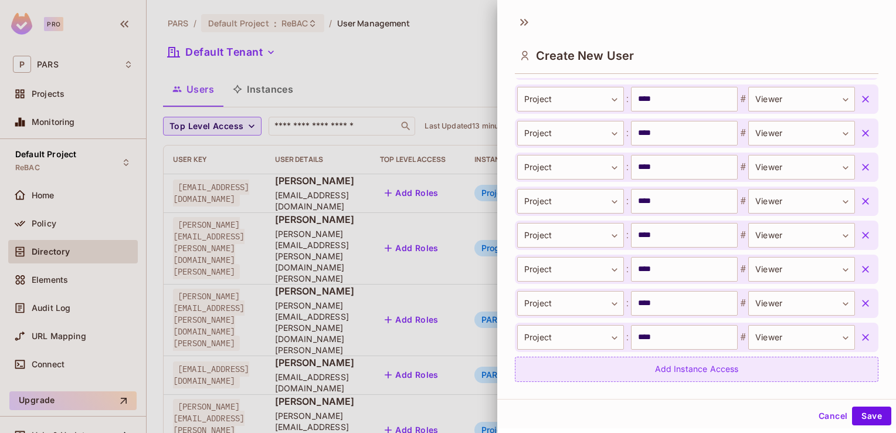
click at [697, 361] on div "Add Instance Access" at bounding box center [697, 369] width 364 height 25
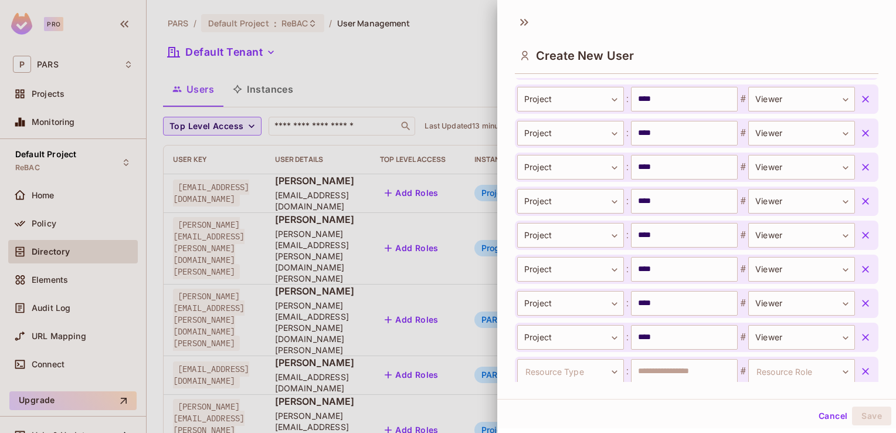
scroll to position [531, 0]
click at [610, 371] on body "Pro P PARS Projects Monitoring Default Project ReBAC Home Policy Directory Elem…" at bounding box center [448, 216] width 896 height 433
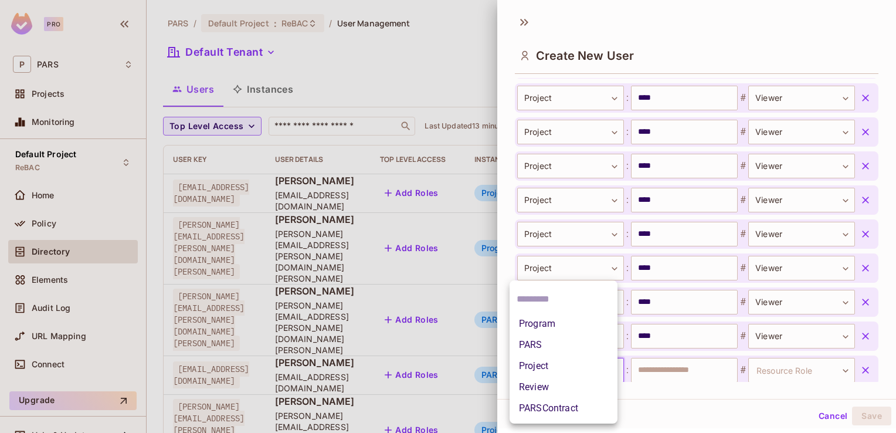
click at [580, 365] on li "Project" at bounding box center [564, 365] width 108 height 21
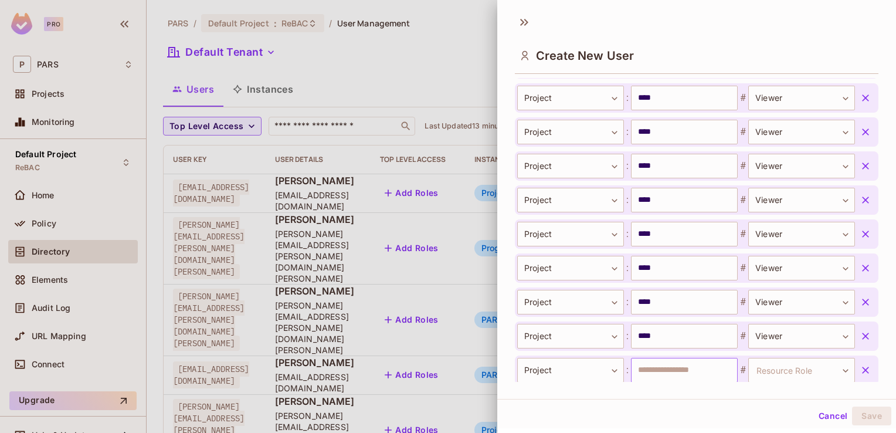
click at [677, 375] on input "text" at bounding box center [684, 370] width 107 height 25
type input "****"
click at [785, 370] on body "Pro P PARS Projects Monitoring Default Project ReBAC Home Policy Directory Elem…" at bounding box center [448, 216] width 896 height 433
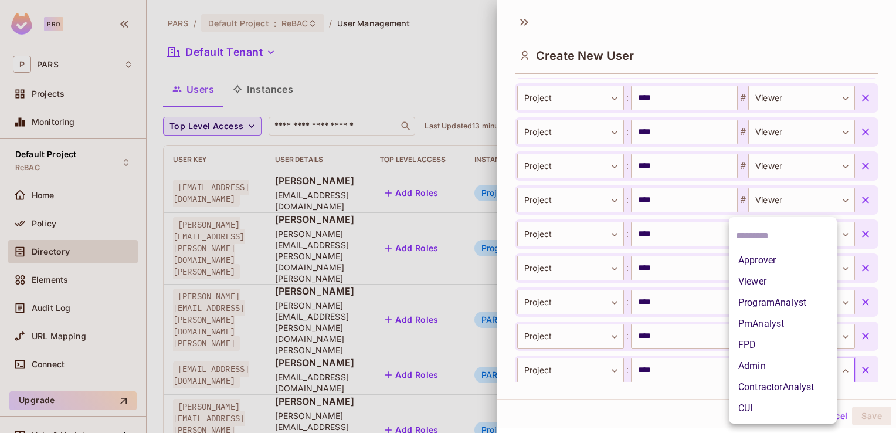
click at [786, 281] on li "Viewer" at bounding box center [783, 281] width 108 height 21
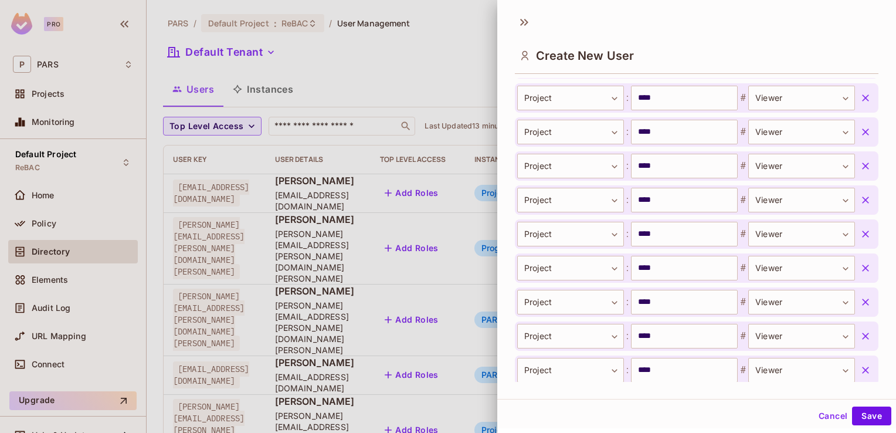
scroll to position [598, 0]
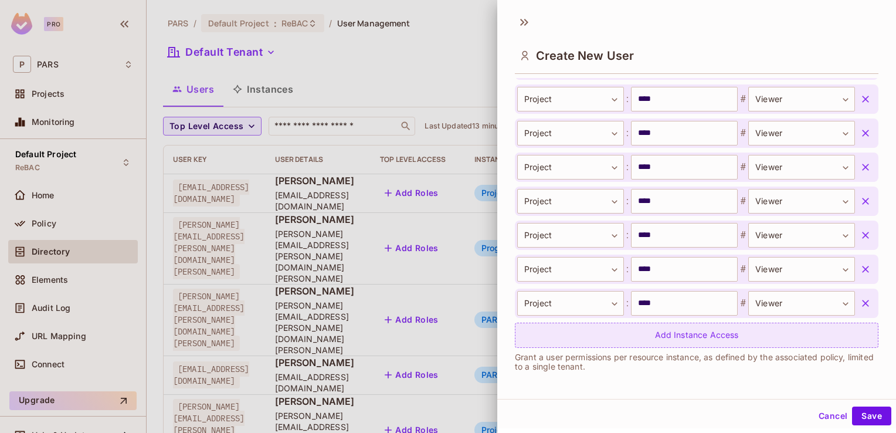
click at [693, 335] on div "Add Instance Access" at bounding box center [697, 335] width 364 height 25
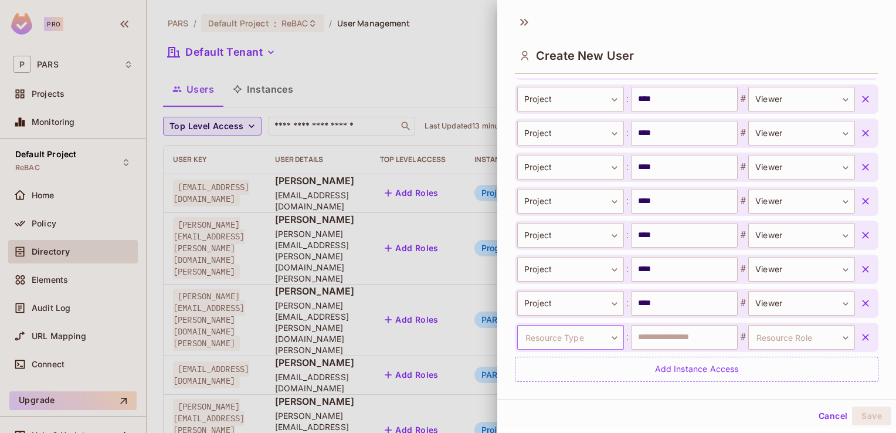
click at [608, 340] on body "Pro P PARS Projects Monitoring Default Project ReBAC Home Policy Directory Elem…" at bounding box center [448, 216] width 896 height 433
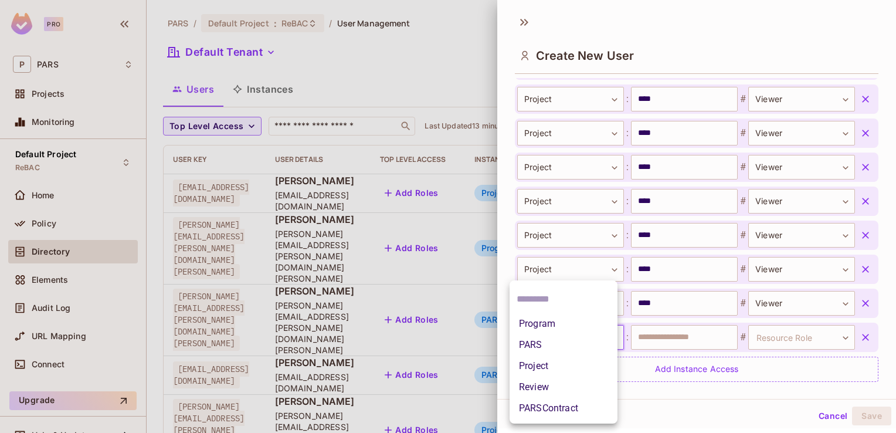
click at [580, 362] on li "Project" at bounding box center [564, 365] width 108 height 21
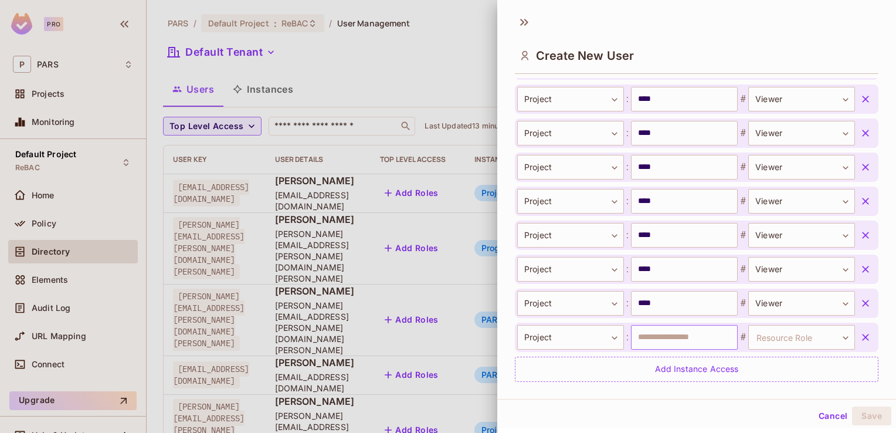
click at [646, 334] on input "text" at bounding box center [684, 337] width 107 height 25
type input "****"
click at [831, 334] on body "Pro P PARS Projects Monitoring Default Project ReBAC Home Policy Directory Elem…" at bounding box center [448, 216] width 896 height 433
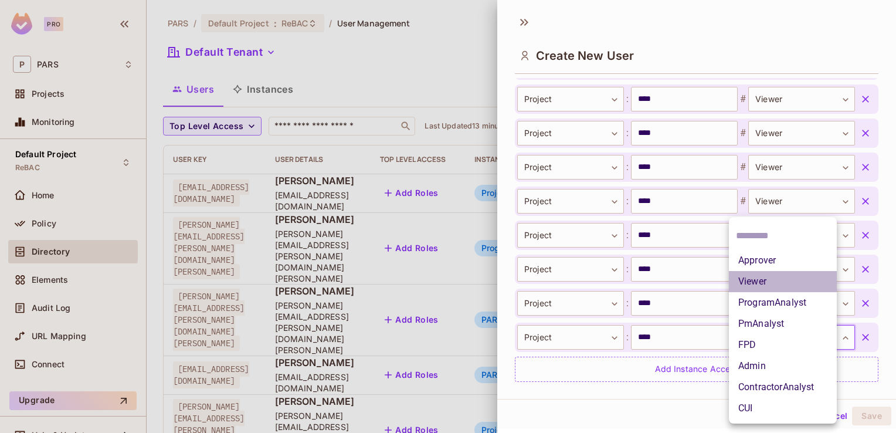
click at [795, 278] on li "Viewer" at bounding box center [783, 281] width 108 height 21
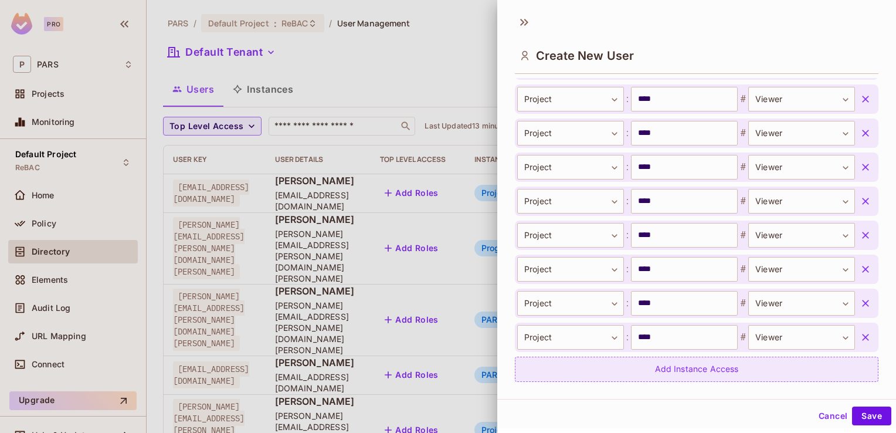
click at [673, 368] on div "Add Instance Access" at bounding box center [697, 369] width 364 height 25
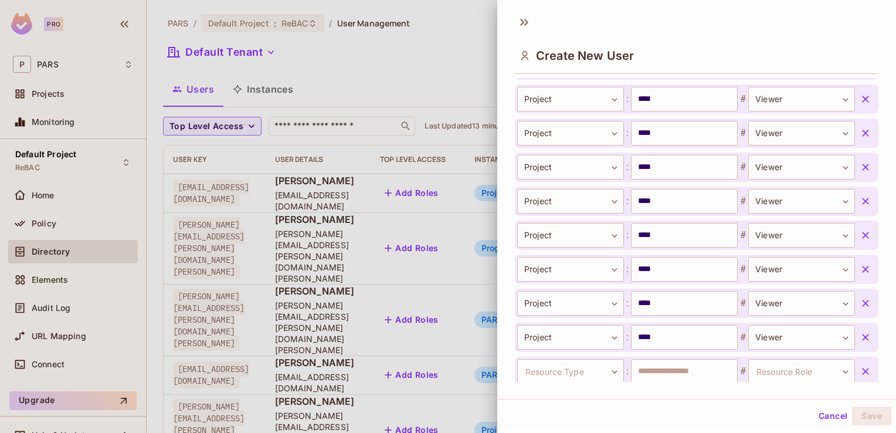
scroll to position [600, 0]
click at [605, 371] on body "Pro P PARS Projects Monitoring Default Project ReBAC Home Policy Directory Elem…" at bounding box center [448, 216] width 896 height 433
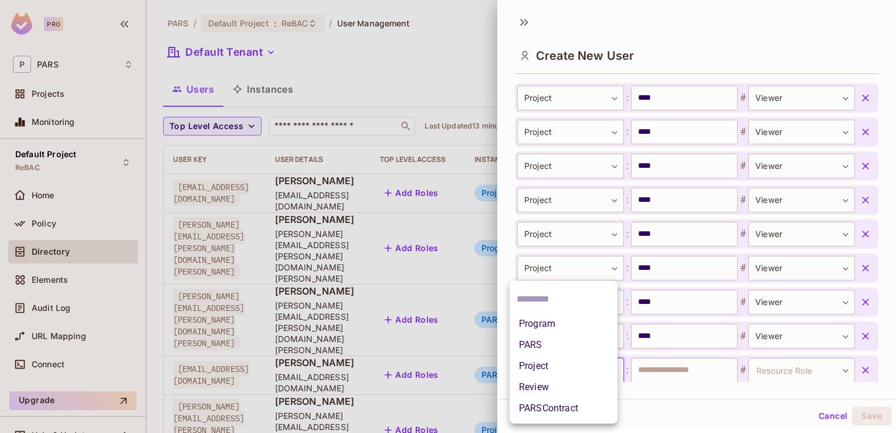
click at [573, 365] on li "Project" at bounding box center [564, 365] width 108 height 21
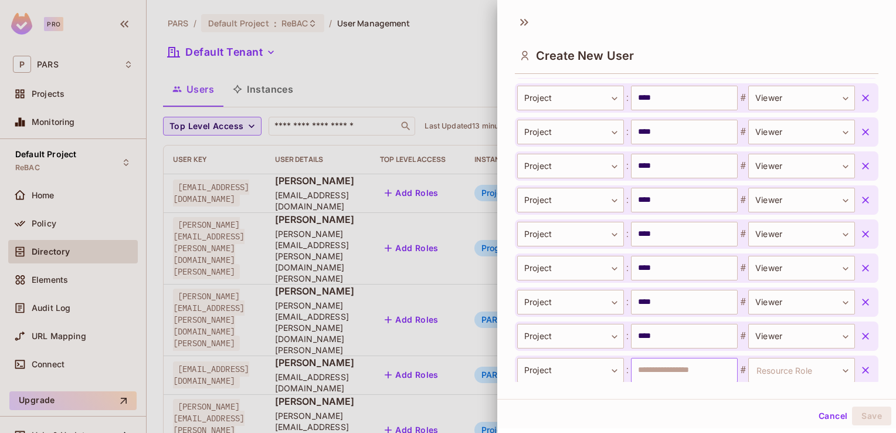
click at [653, 370] on input "text" at bounding box center [684, 370] width 107 height 25
type input "****"
click at [829, 371] on body "Pro P PARS Projects Monitoring Default Project ReBAC Home Policy Directory Elem…" at bounding box center [448, 216] width 896 height 433
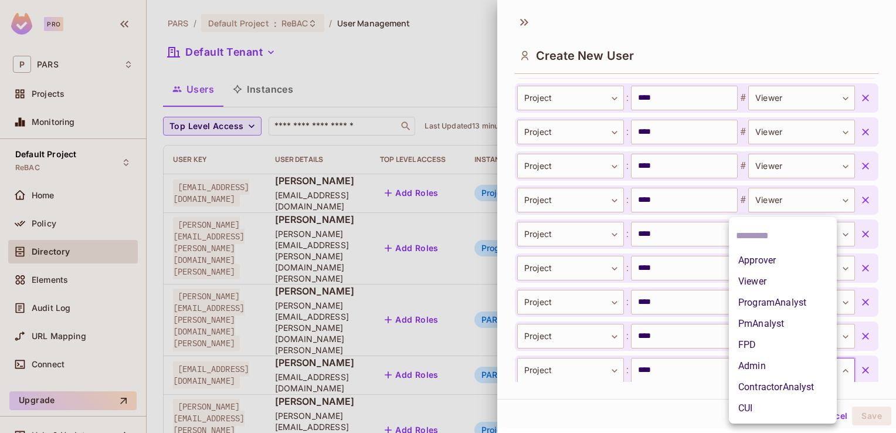
click at [788, 277] on li "Viewer" at bounding box center [783, 281] width 108 height 21
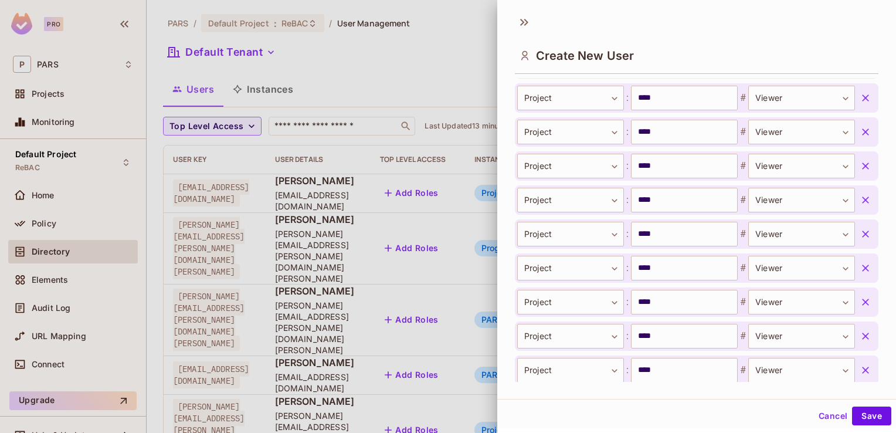
scroll to position [666, 0]
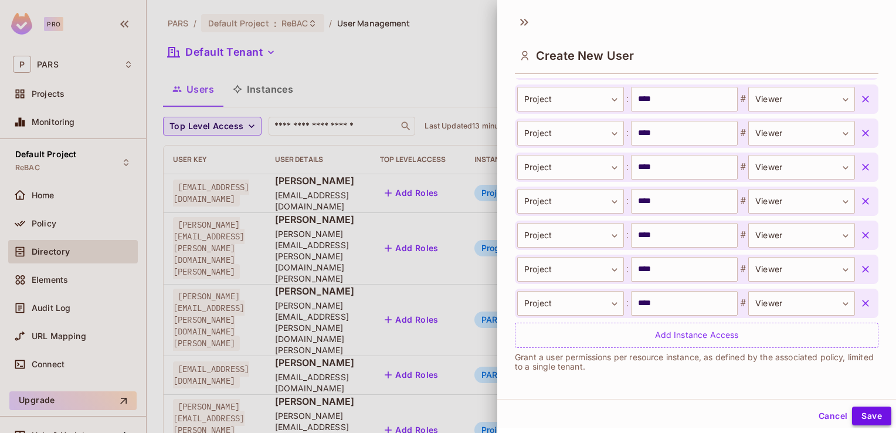
click at [861, 411] on button "Save" at bounding box center [871, 416] width 39 height 19
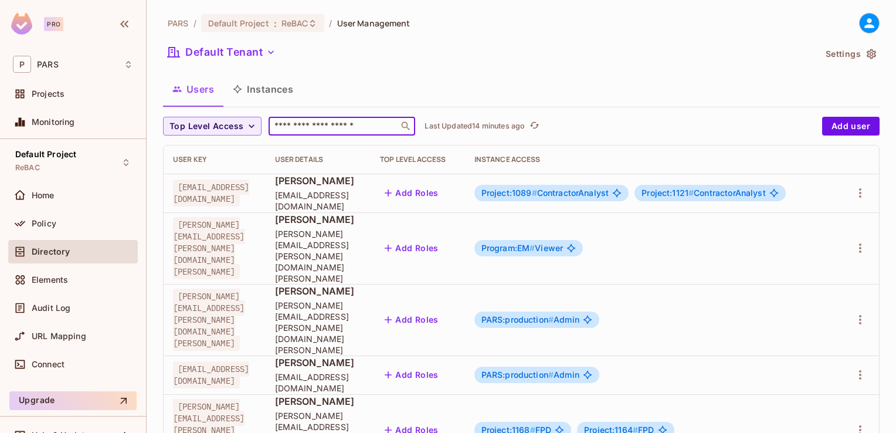
click at [292, 127] on input "text" at bounding box center [333, 126] width 123 height 12
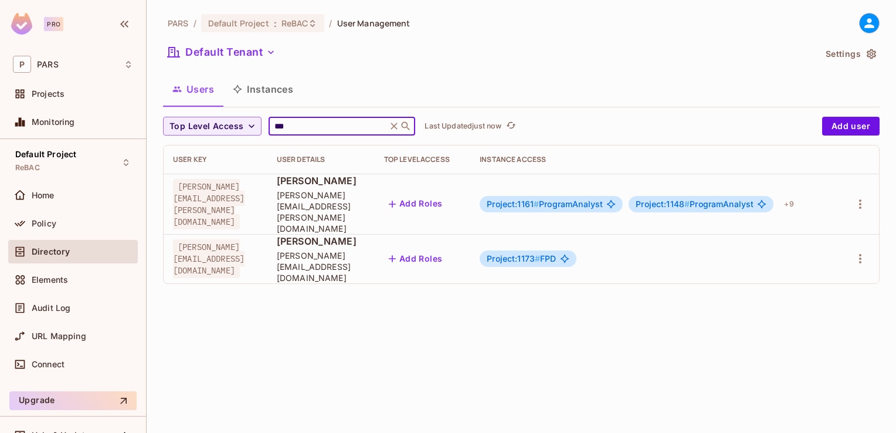
type input "***"
click at [526, 71] on div "PARS / Default Project : ReBAC / User Management Default Tenant Settings Users …" at bounding box center [521, 153] width 717 height 280
